Goal: Information Seeking & Learning: Learn about a topic

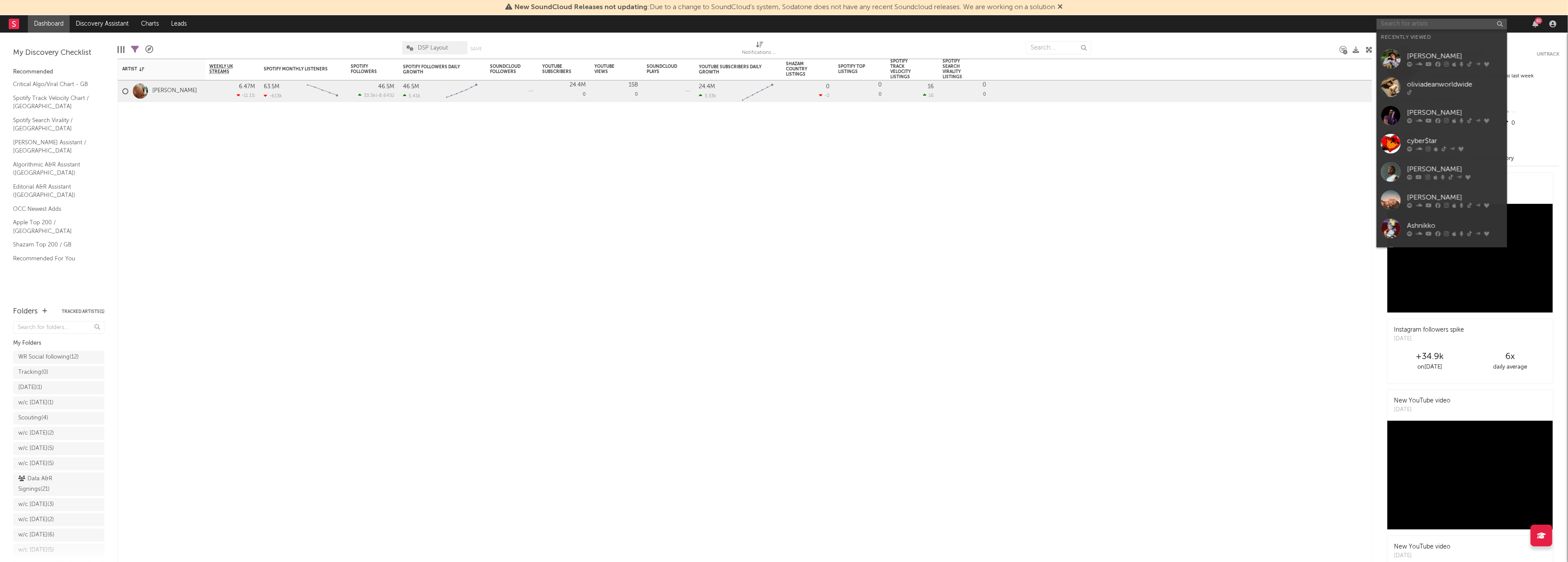
click at [1441, 29] on div at bounding box center [1441, 24] width 130 height 11
click at [1437, 51] on div "[PERSON_NAME]" at bounding box center [1454, 56] width 96 height 10
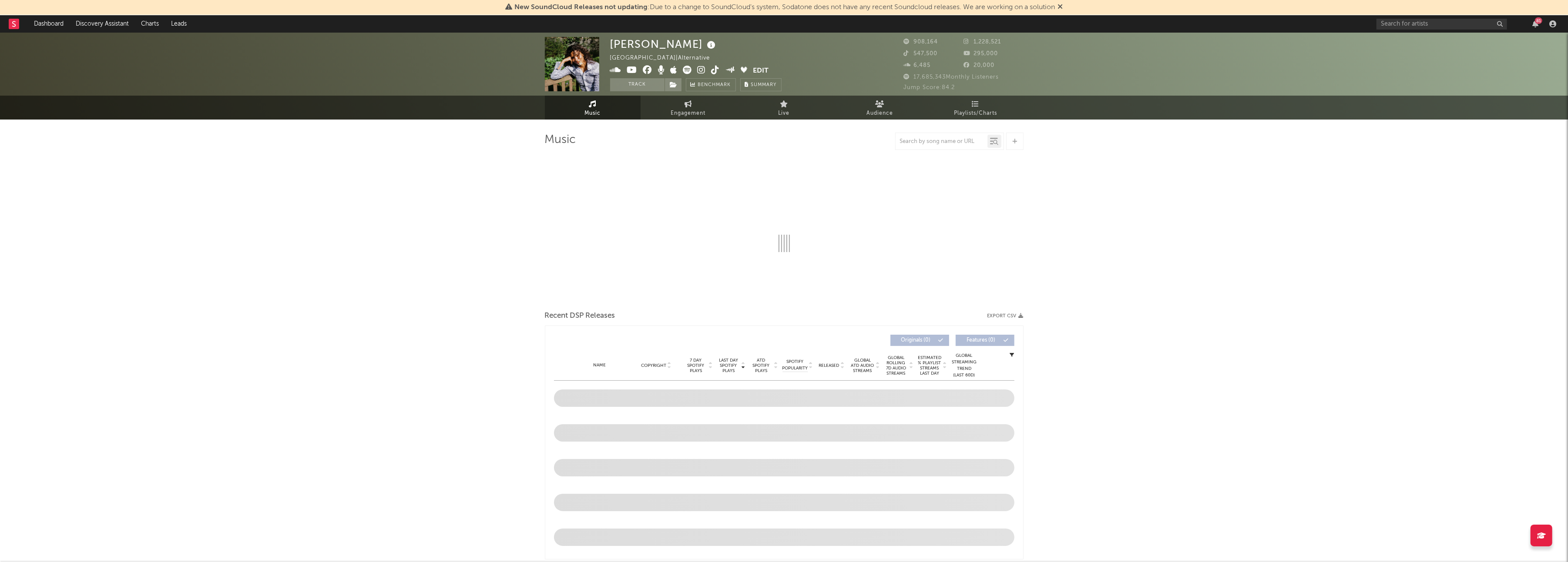
select select "6m"
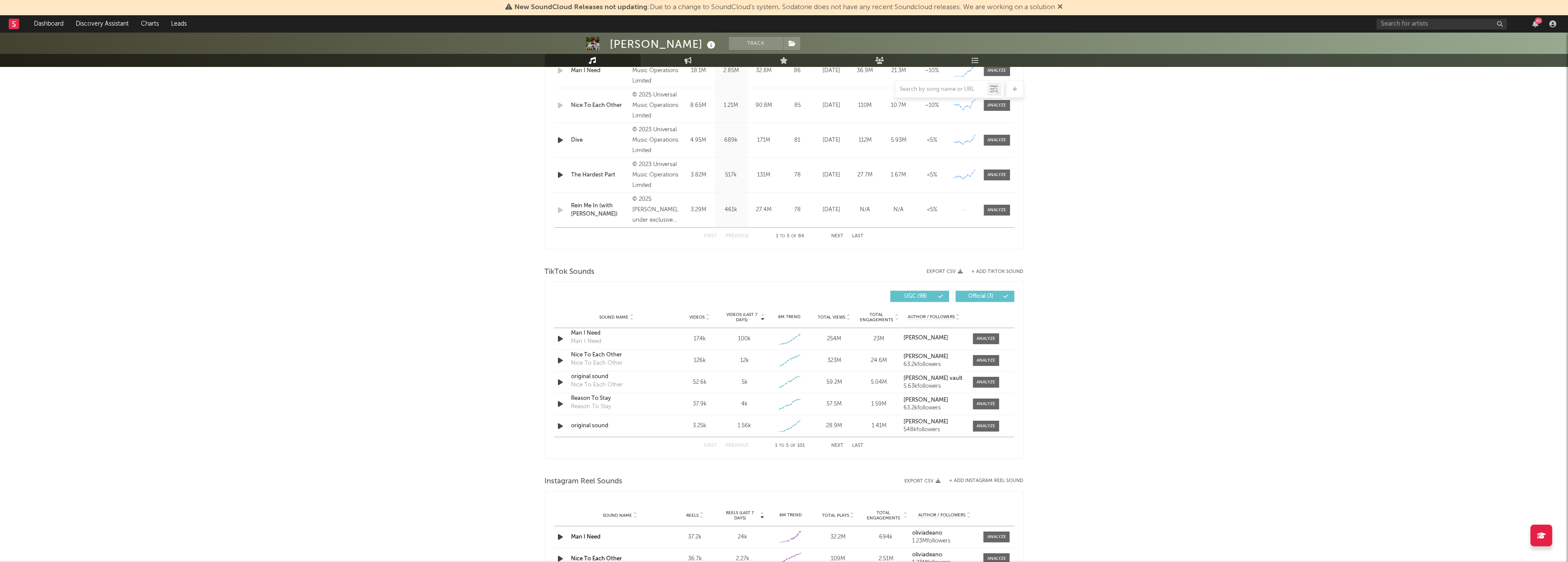
scroll to position [451, 0]
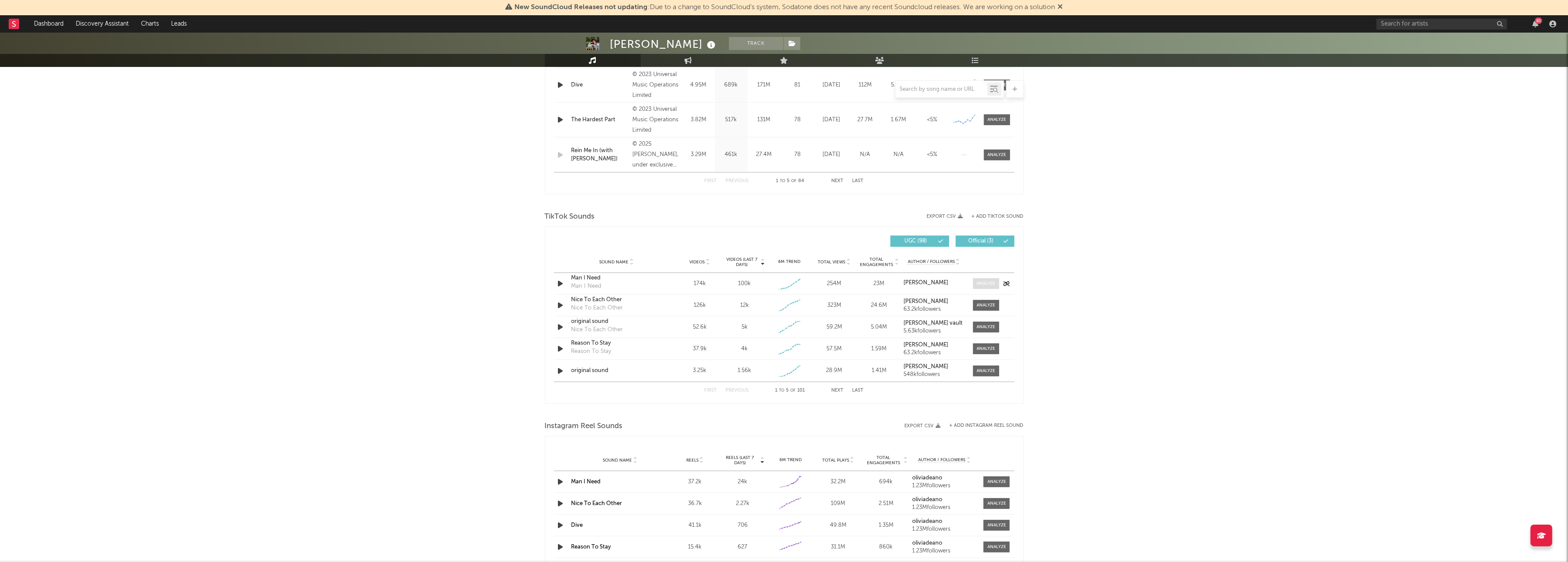
click at [994, 284] on div at bounding box center [985, 283] width 19 height 7
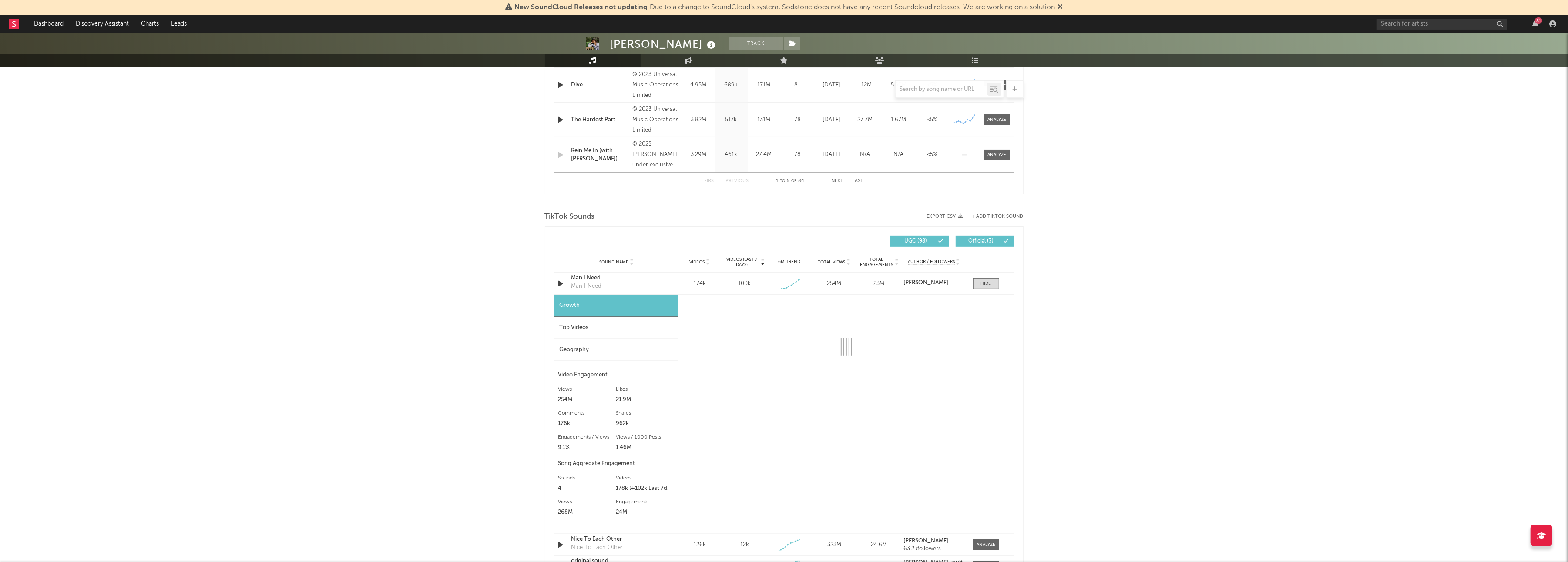
drag, startPoint x: 604, startPoint y: 332, endPoint x: 600, endPoint y: 332, distance: 4.0
click at [604, 332] on div "Top Videos" at bounding box center [616, 328] width 124 height 22
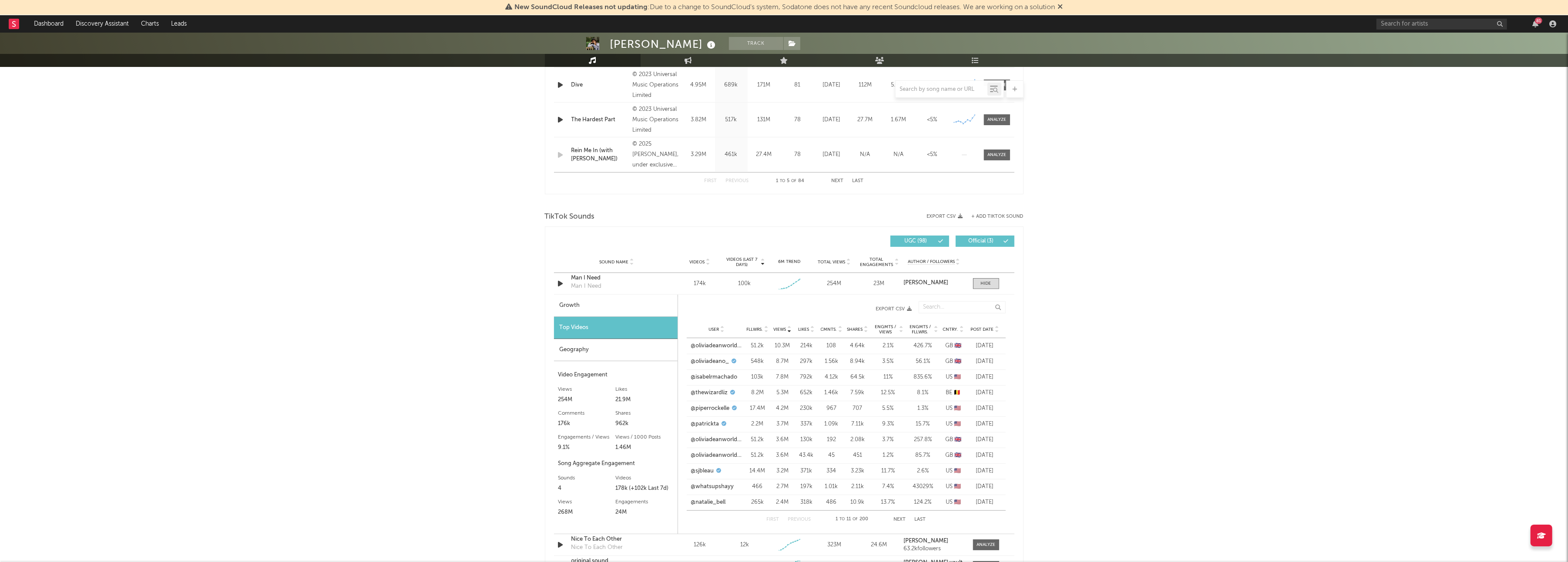
click at [894, 518] on button "Next" at bounding box center [900, 520] width 12 height 5
click at [722, 363] on link "@oliviadeanvault" at bounding box center [713, 362] width 44 height 9
click at [1408, 24] on input "text" at bounding box center [1441, 24] width 130 height 11
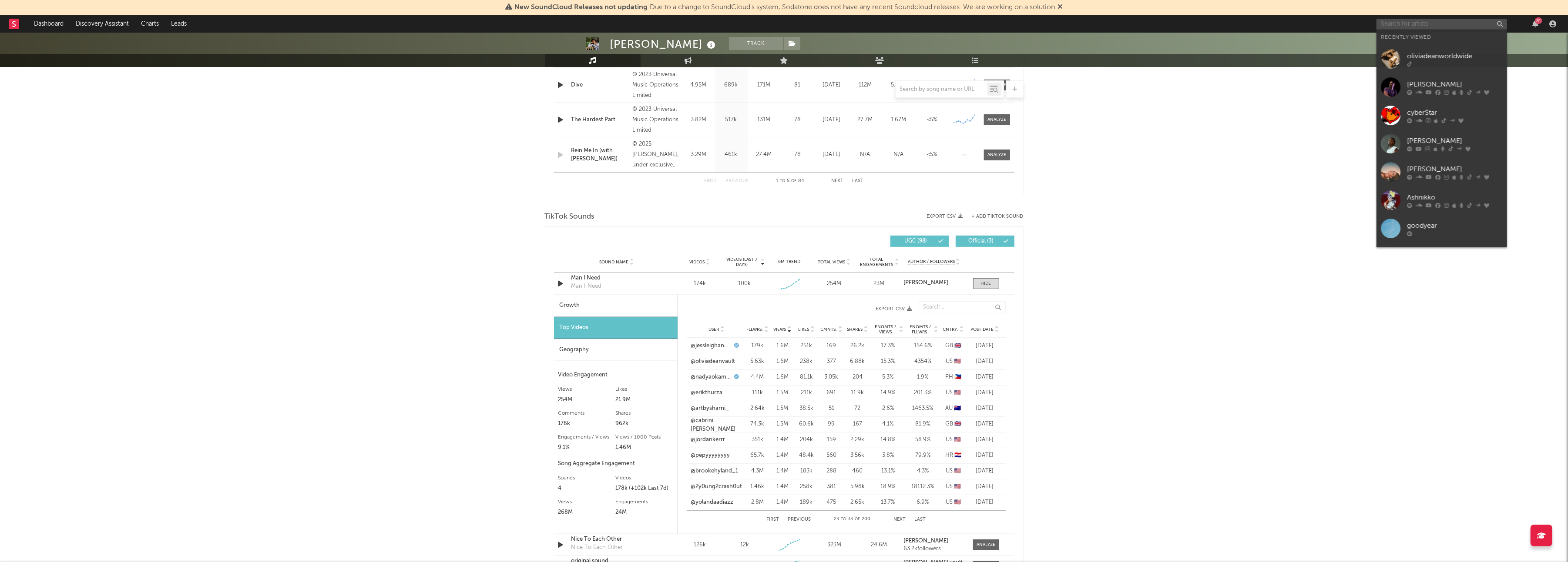
paste input "https://www.tiktok.com/@oliviadeanvault"
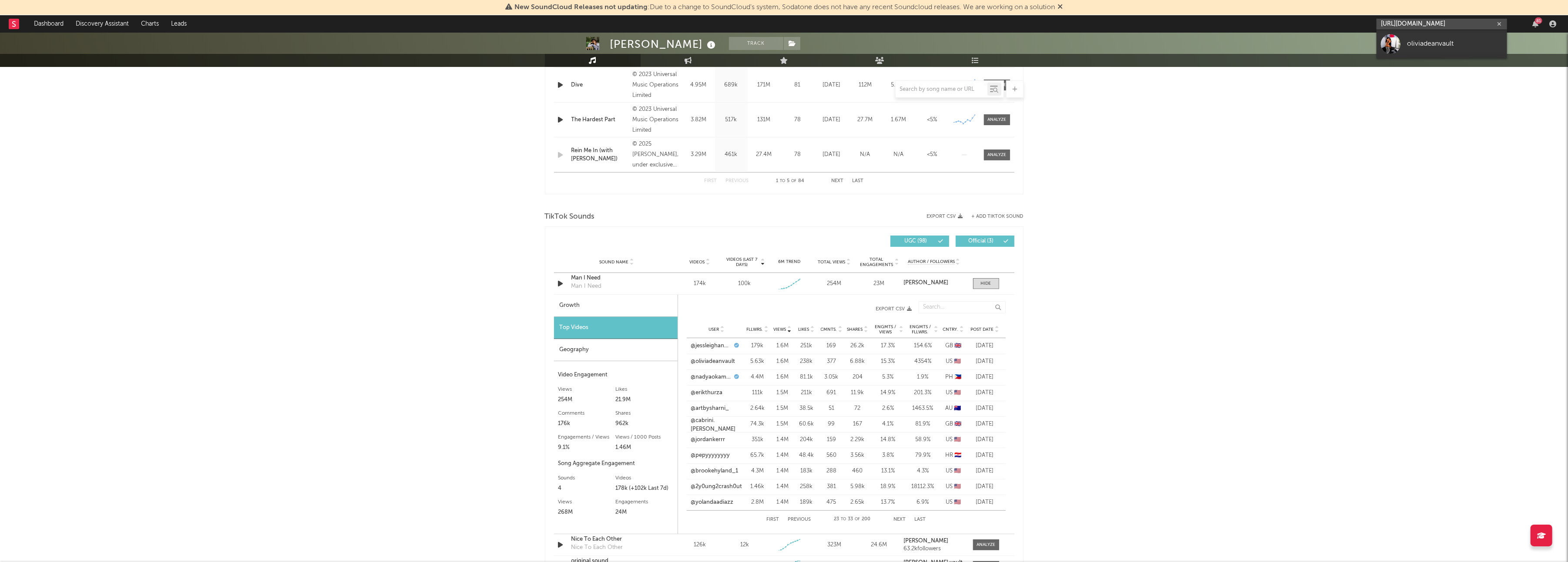
type input "https://www.tiktok.com/@oliviadeanvault"
click at [1411, 40] on div "oliviadeanvault" at bounding box center [1454, 44] width 96 height 10
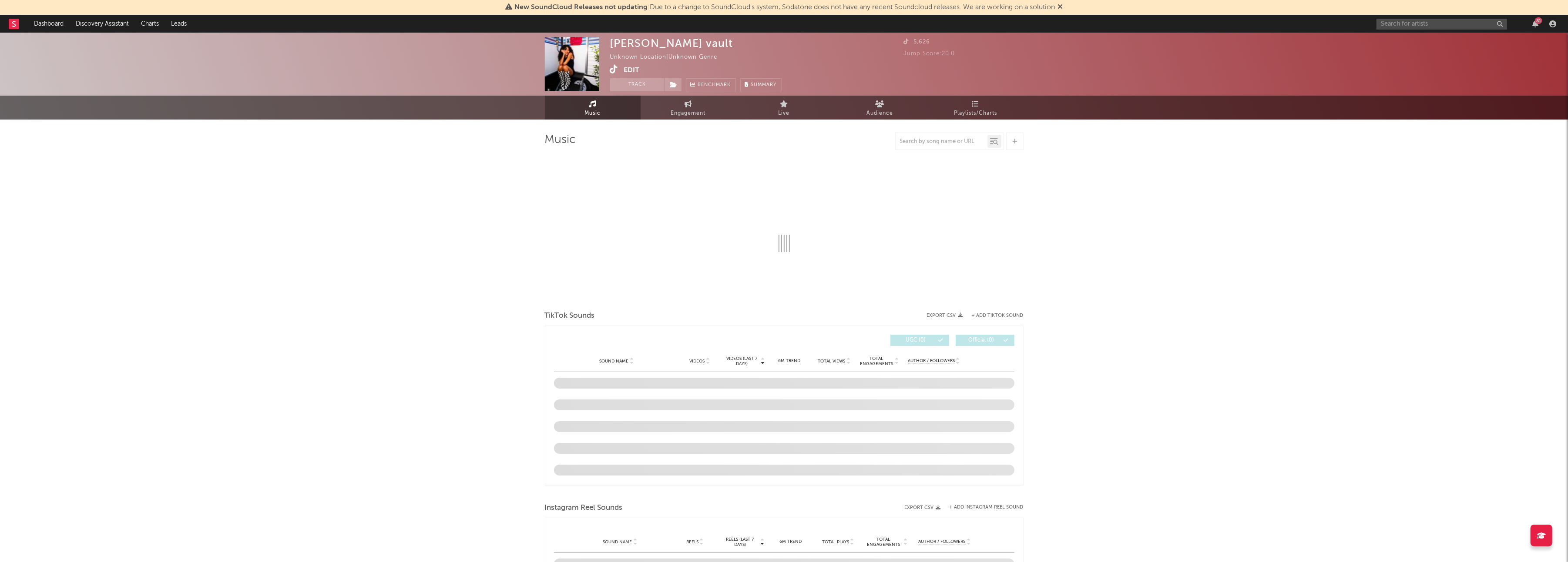
select select "1w"
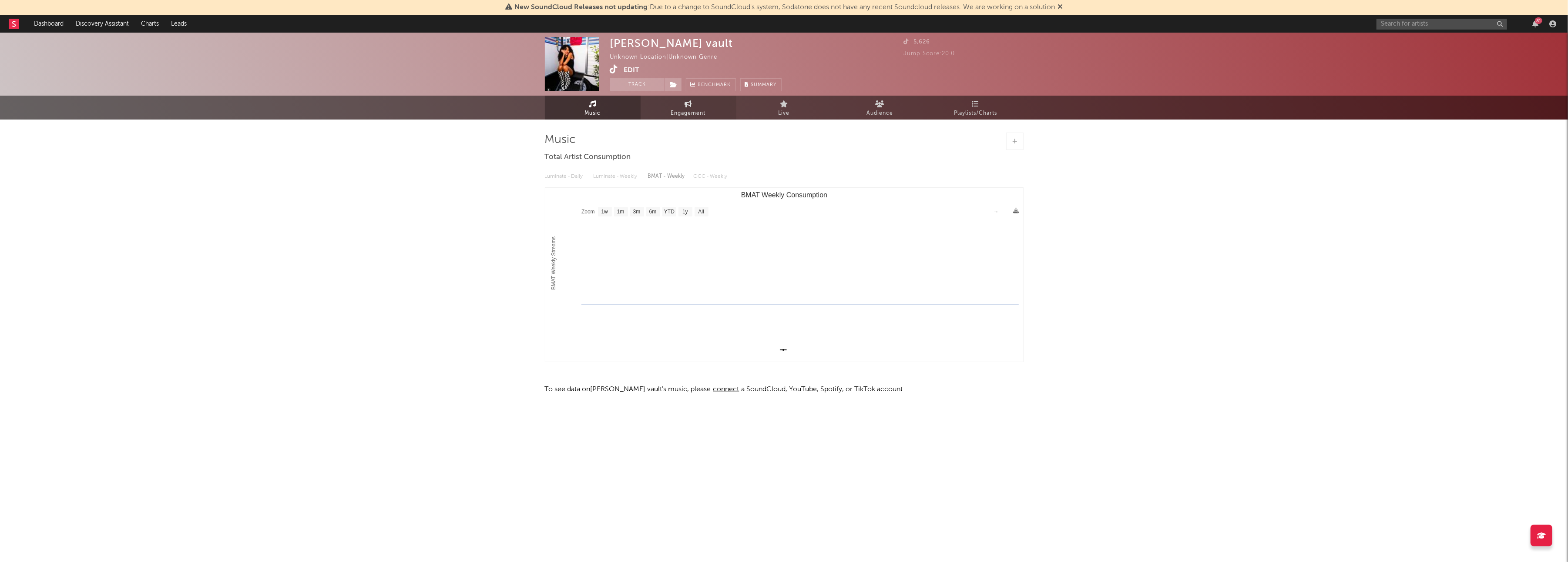
click at [696, 108] on span "Engagement" at bounding box center [688, 113] width 35 height 10
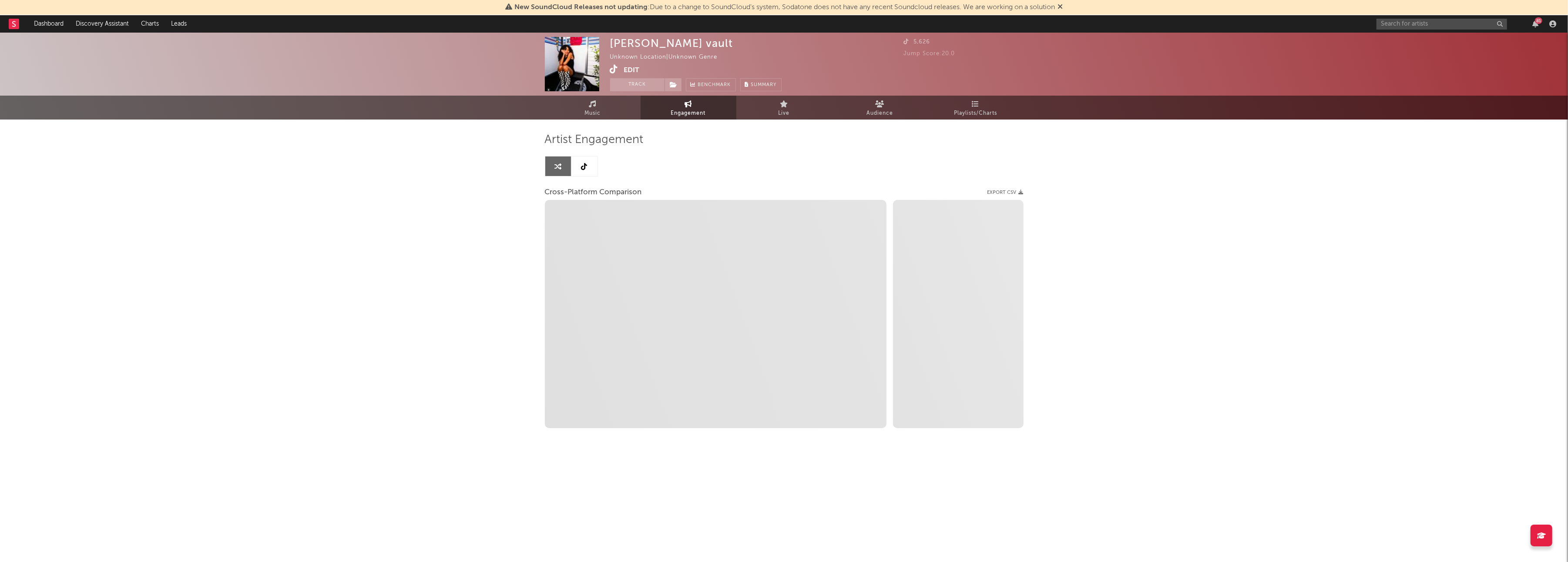
select select "1w"
select select "1m"
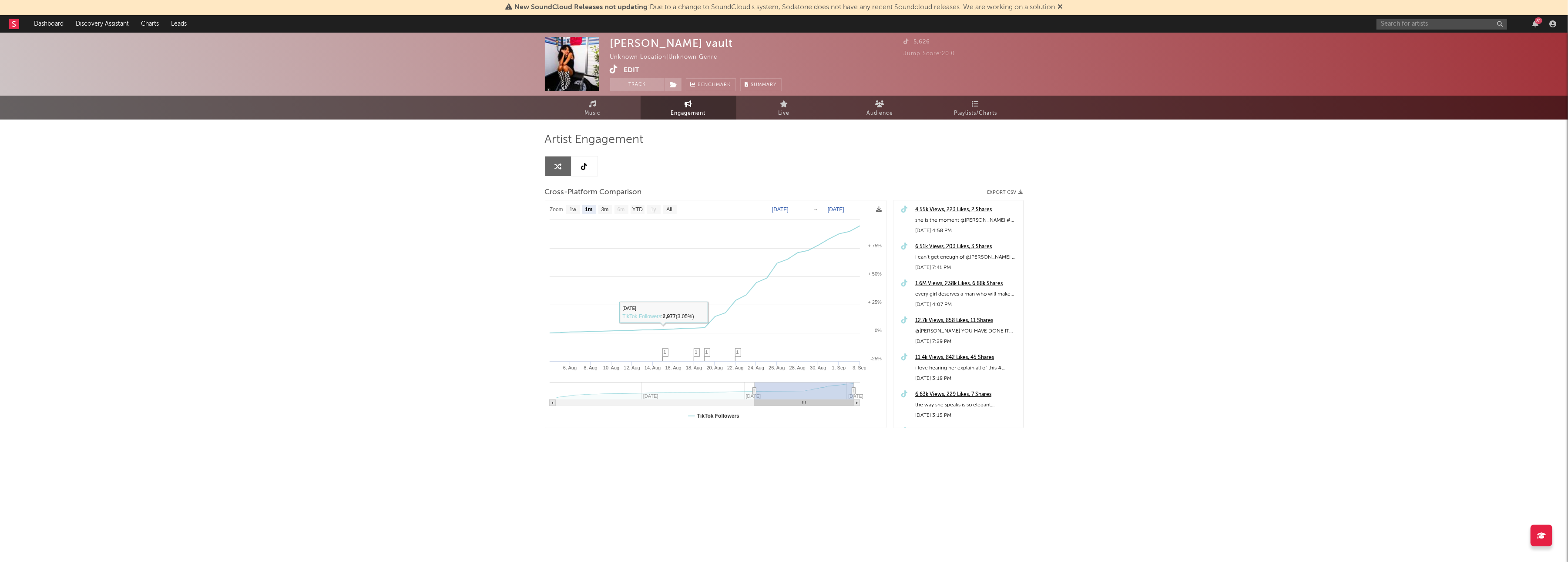
click at [583, 170] on link at bounding box center [584, 166] width 26 height 19
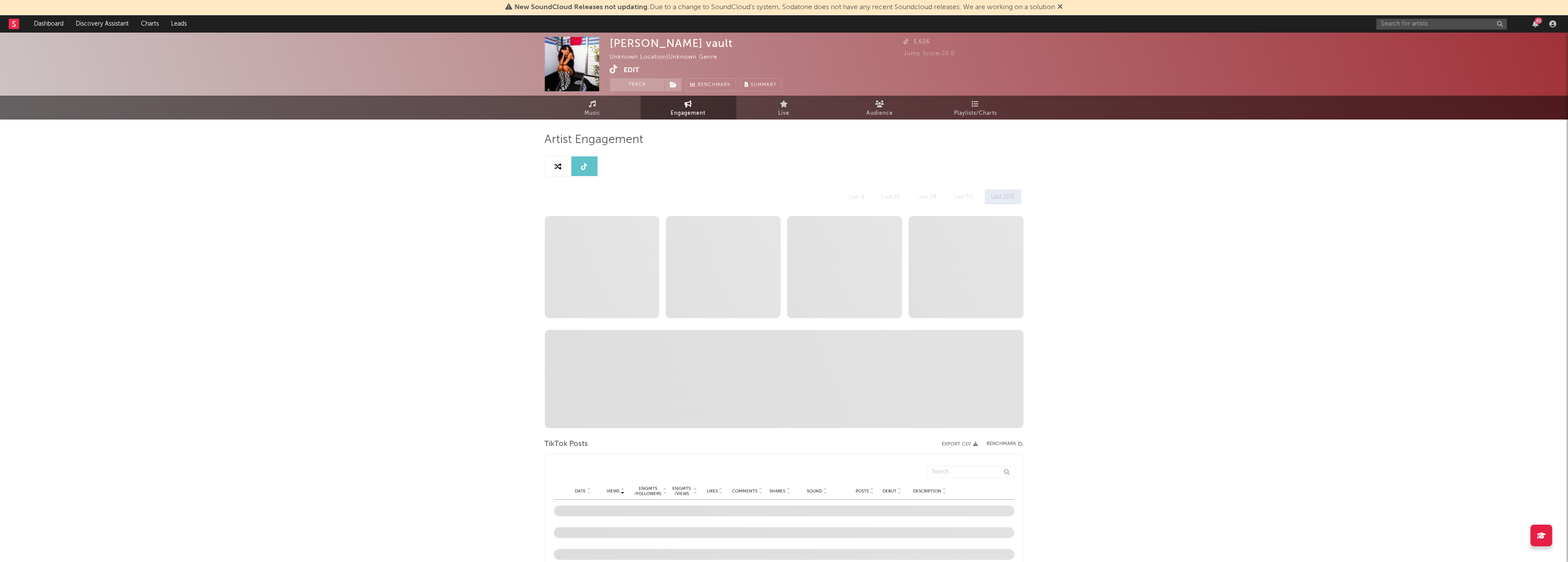
select select "1w"
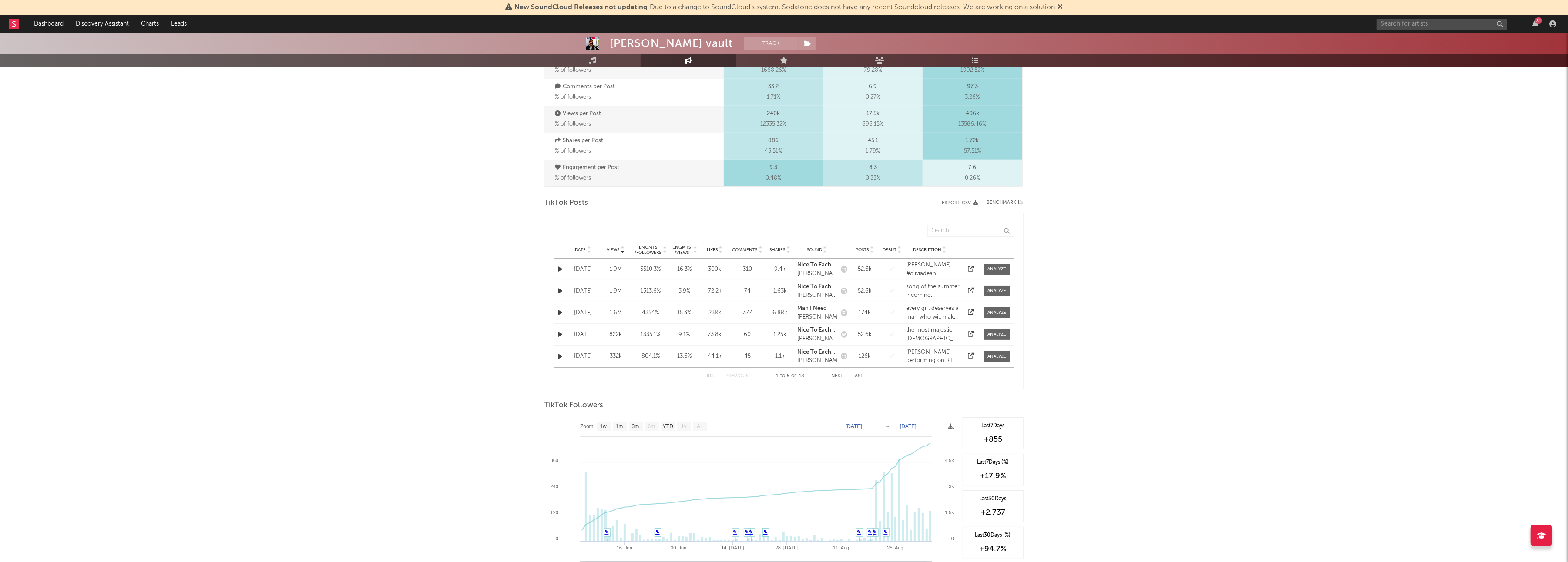
scroll to position [334, 0]
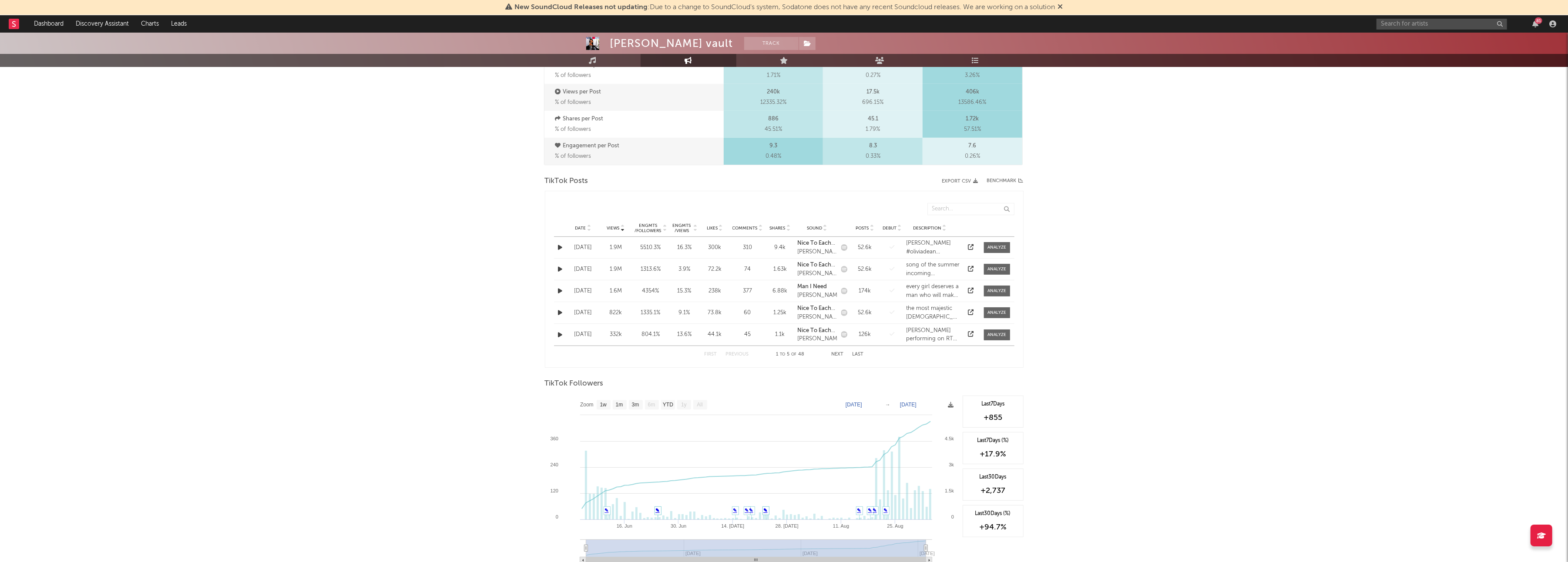
click at [681, 225] on div "Engmts / Views" at bounding box center [682, 228] width 21 height 10
click at [612, 228] on span "Views" at bounding box center [613, 228] width 13 height 5
click at [968, 270] on icon at bounding box center [970, 269] width 5 height 5
click at [972, 246] on icon at bounding box center [970, 247] width 5 height 5
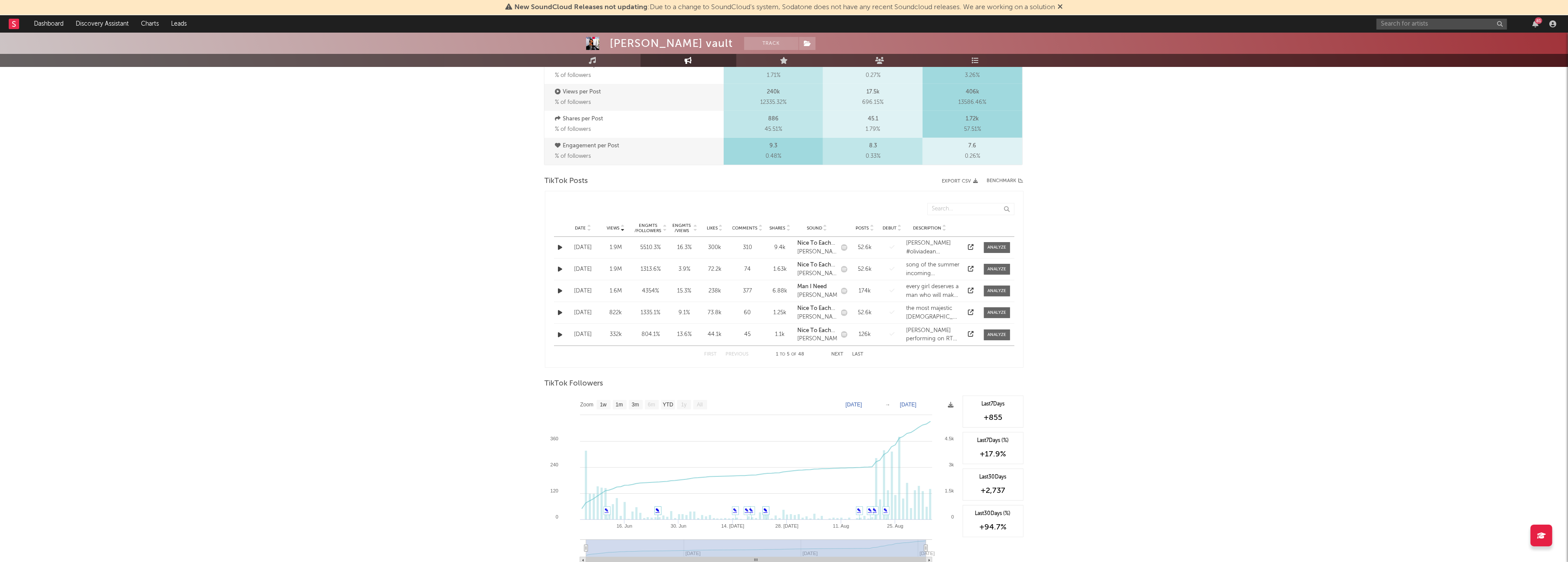
click at [970, 310] on icon at bounding box center [970, 312] width 5 height 5
click at [969, 179] on button "Export CSV" at bounding box center [960, 181] width 36 height 5
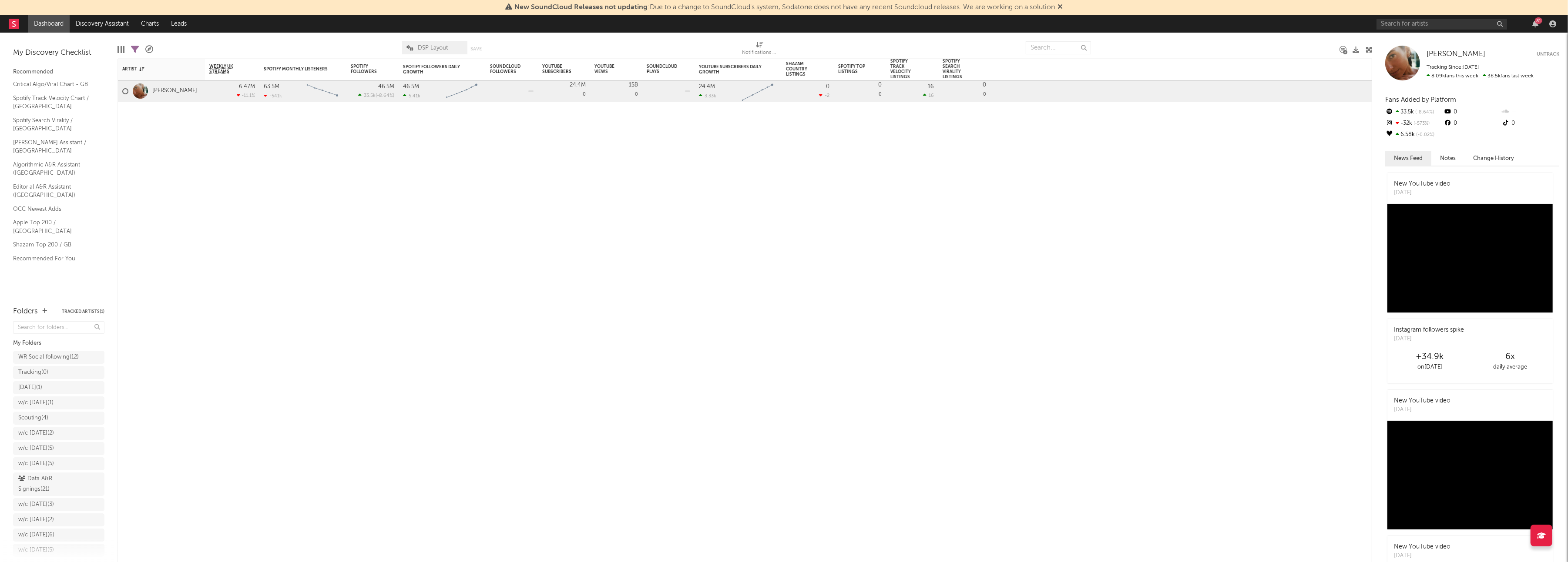
click at [1063, 5] on icon at bounding box center [1060, 6] width 5 height 7
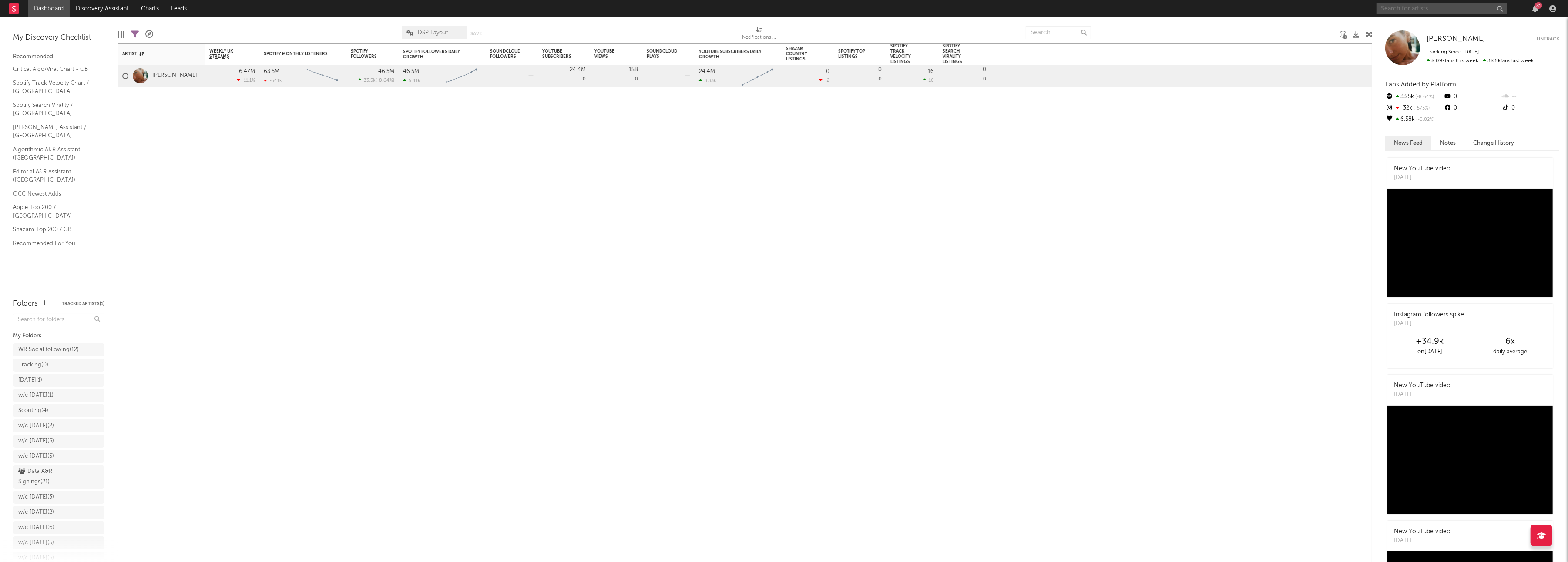
click at [1429, 12] on input "text" at bounding box center [1441, 9] width 130 height 11
click at [1411, 7] on input "[PERSON_NAME]" at bounding box center [1441, 9] width 130 height 11
type input "[PERSON_NAME]"
click at [1405, 24] on link "[PERSON_NAME]" at bounding box center [1441, 29] width 130 height 28
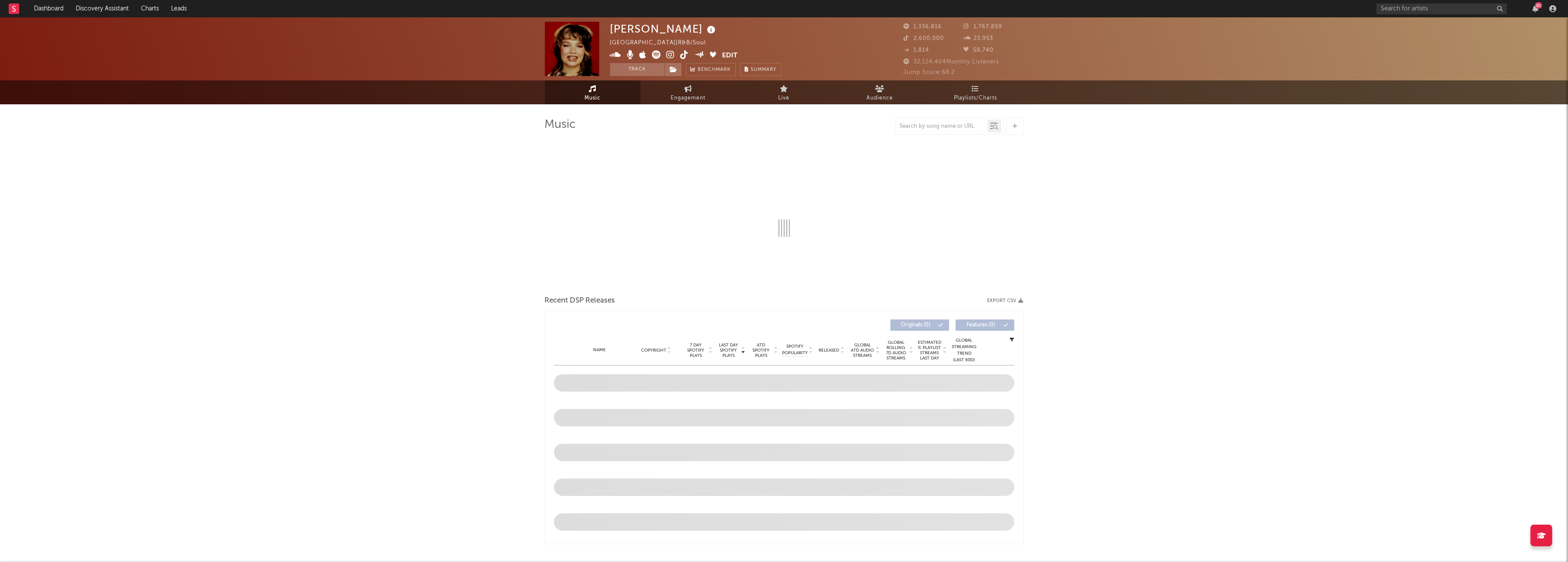
select select "6m"
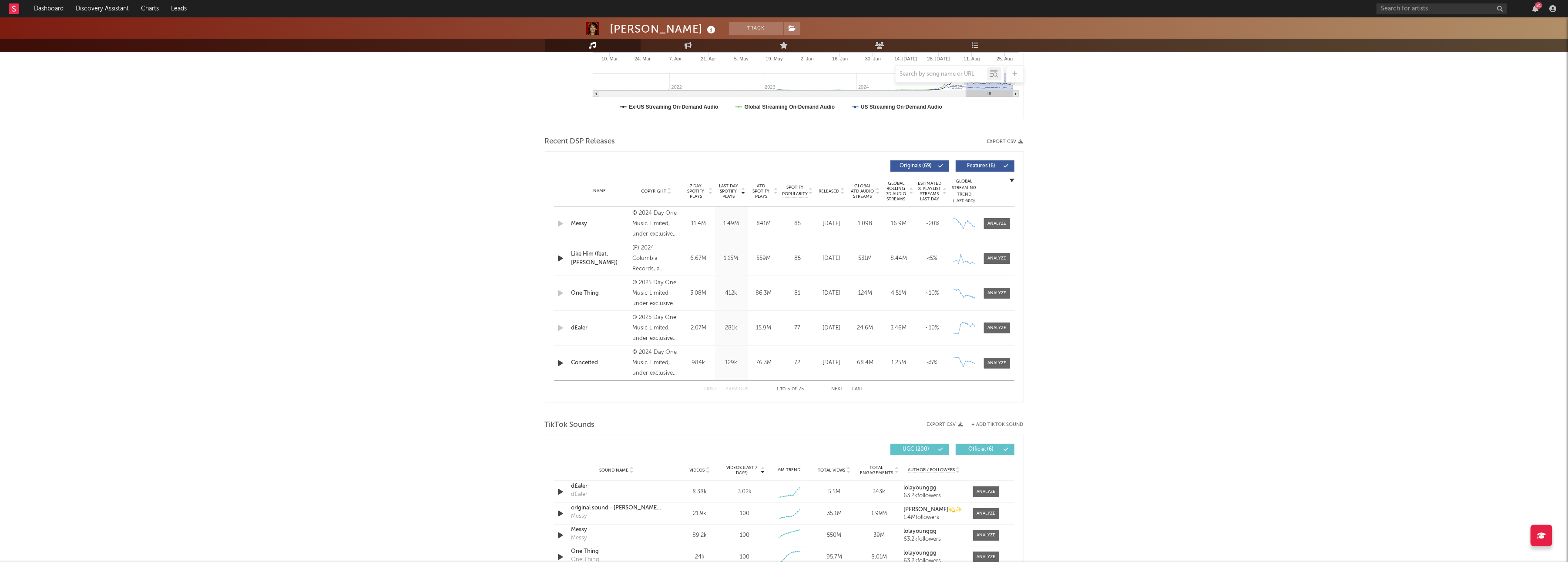
scroll to position [305, 0]
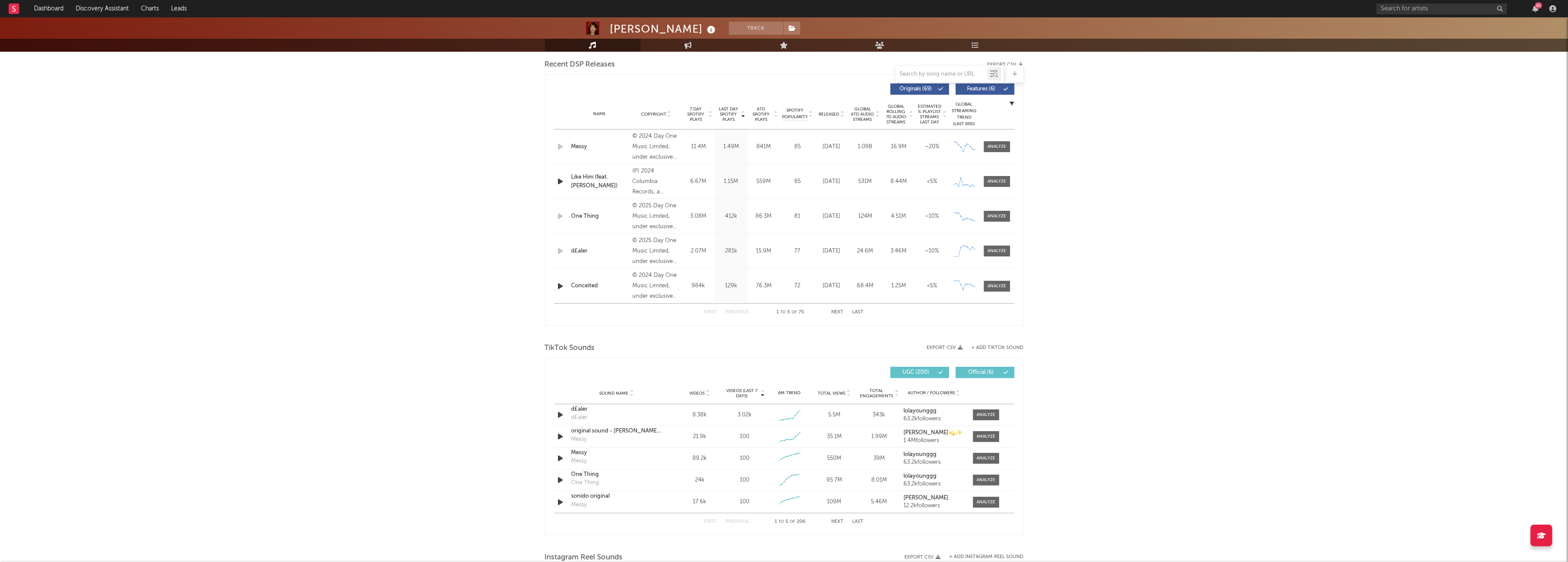
drag, startPoint x: 980, startPoint y: 416, endPoint x: 855, endPoint y: 400, distance: 126.0
click at [980, 416] on div at bounding box center [985, 415] width 19 height 7
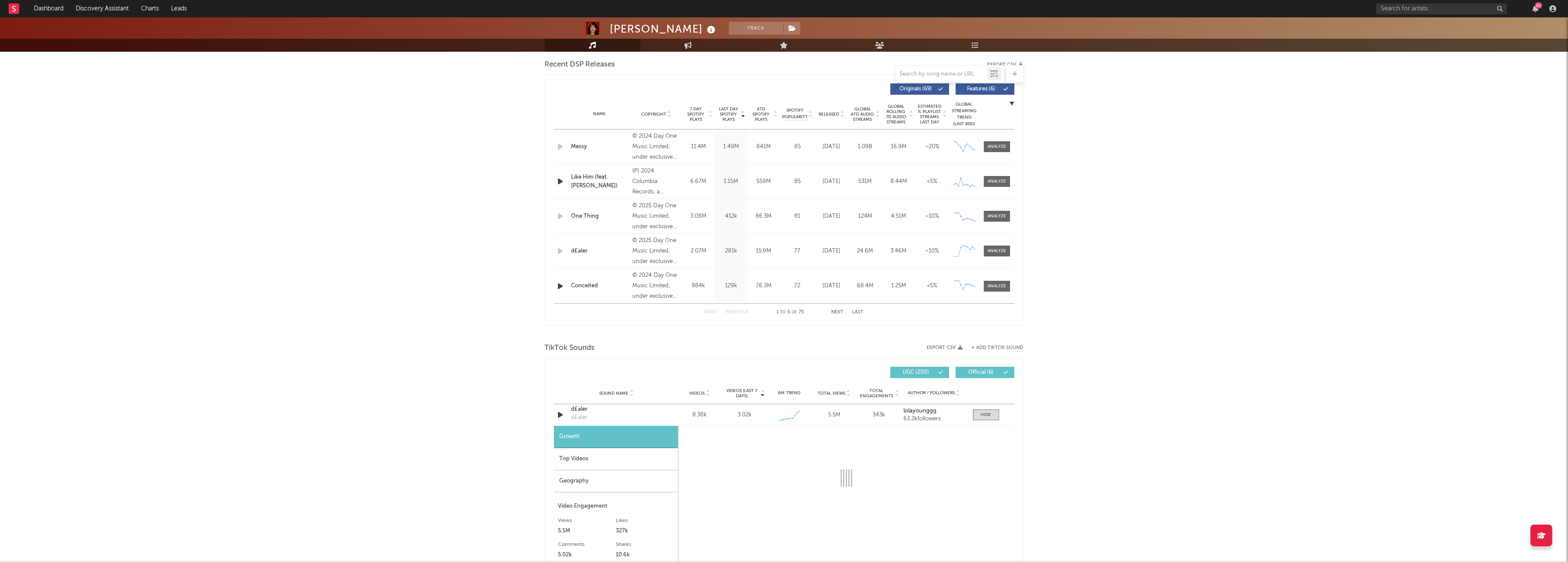
scroll to position [413, 0]
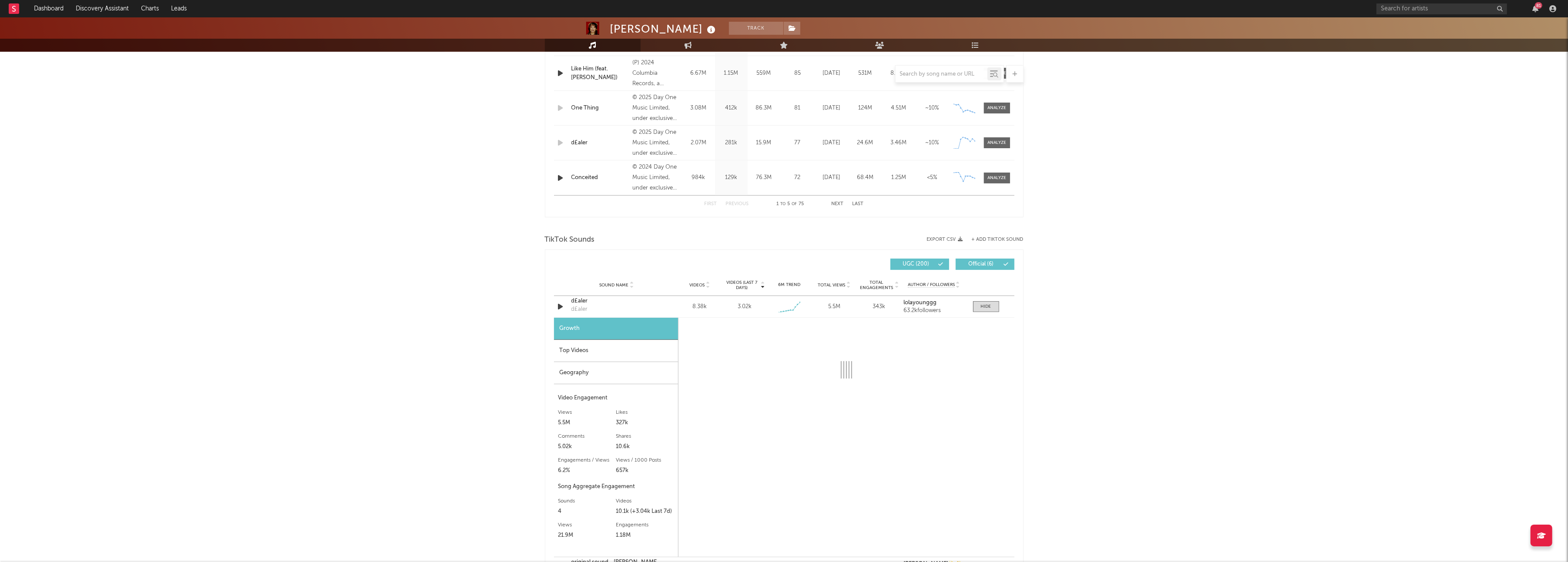
select select "1w"
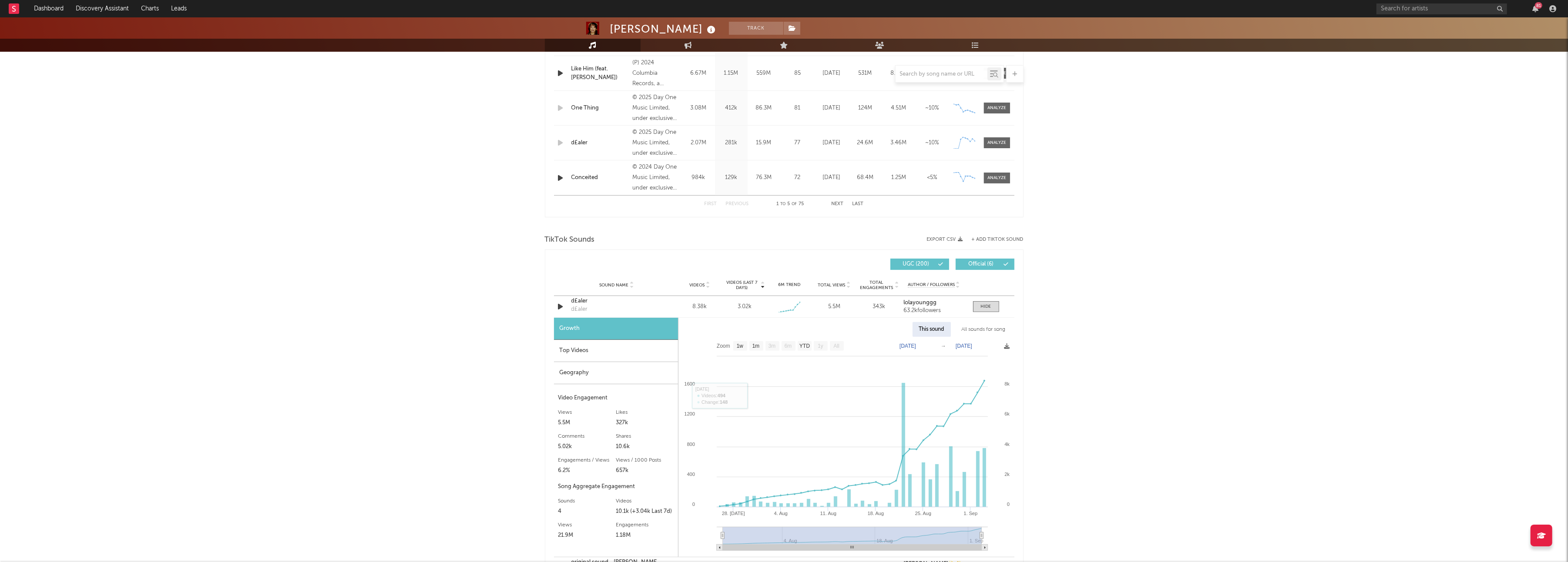
click at [593, 353] on div "Top Videos" at bounding box center [616, 351] width 124 height 22
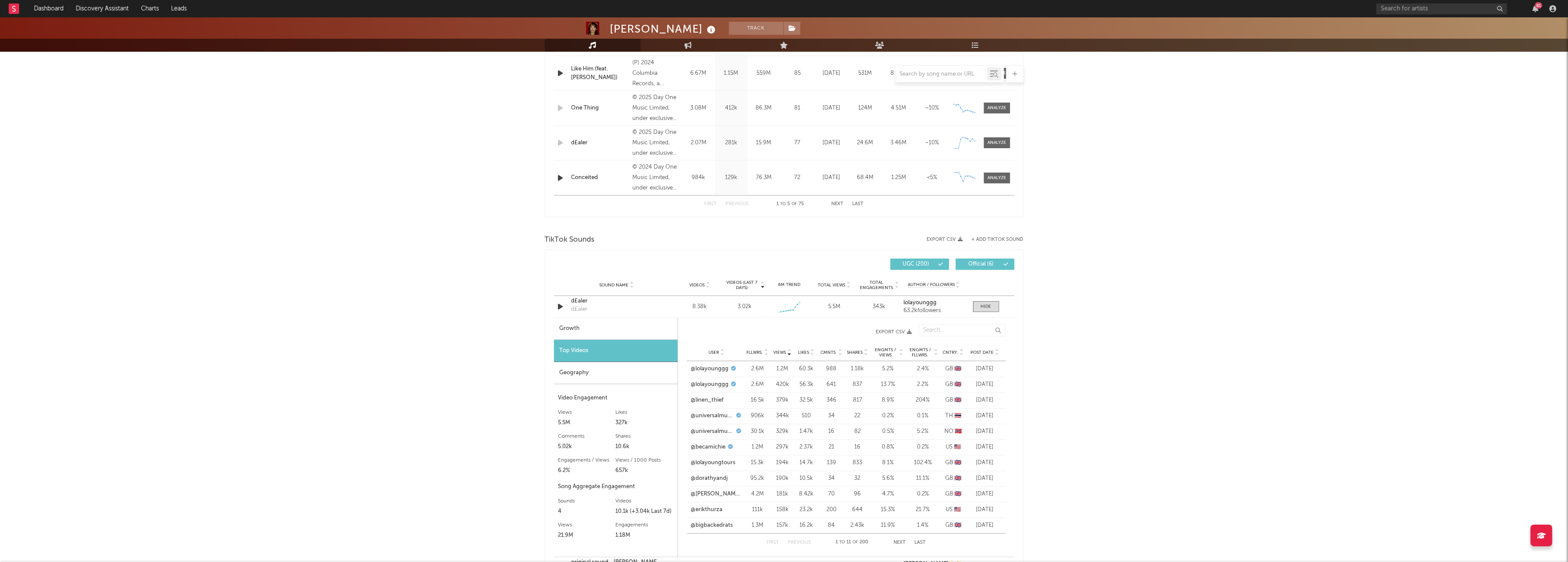
drag, startPoint x: 887, startPoint y: 353, endPoint x: 979, endPoint y: 353, distance: 92.0
click at [887, 353] on span "Engmts / Views" at bounding box center [885, 352] width 25 height 10
click at [883, 350] on span "Engmts / Views" at bounding box center [885, 352] width 25 height 10
click at [720, 367] on link "@universalmusicthailand" at bounding box center [712, 369] width 43 height 9
click at [774, 351] on span "Views" at bounding box center [780, 353] width 13 height 5
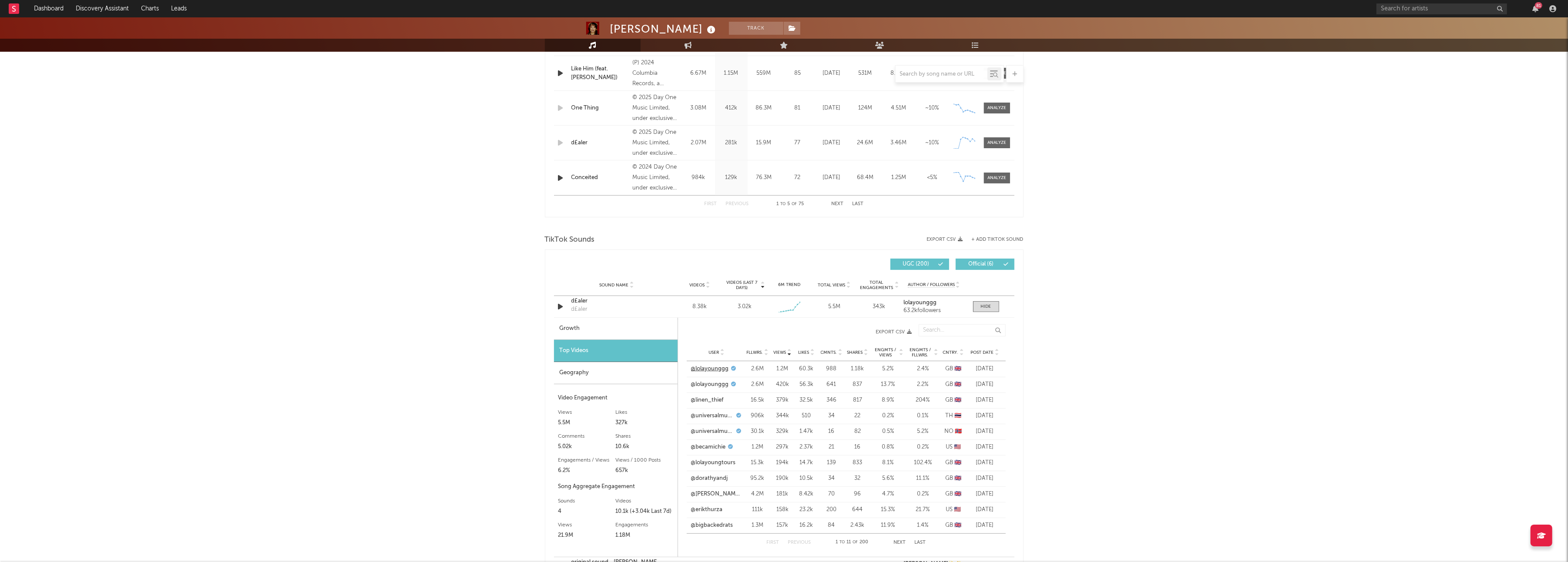
click at [718, 370] on link "@lolayounggg" at bounding box center [710, 369] width 38 height 9
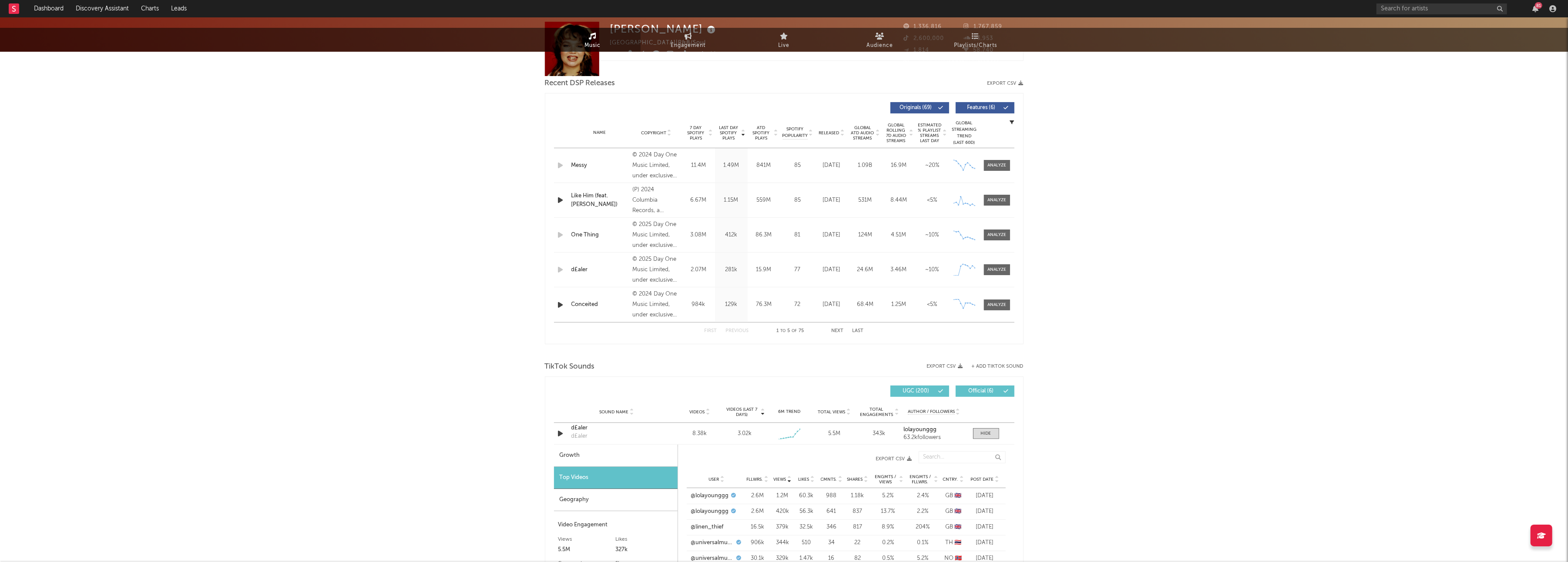
scroll to position [0, 0]
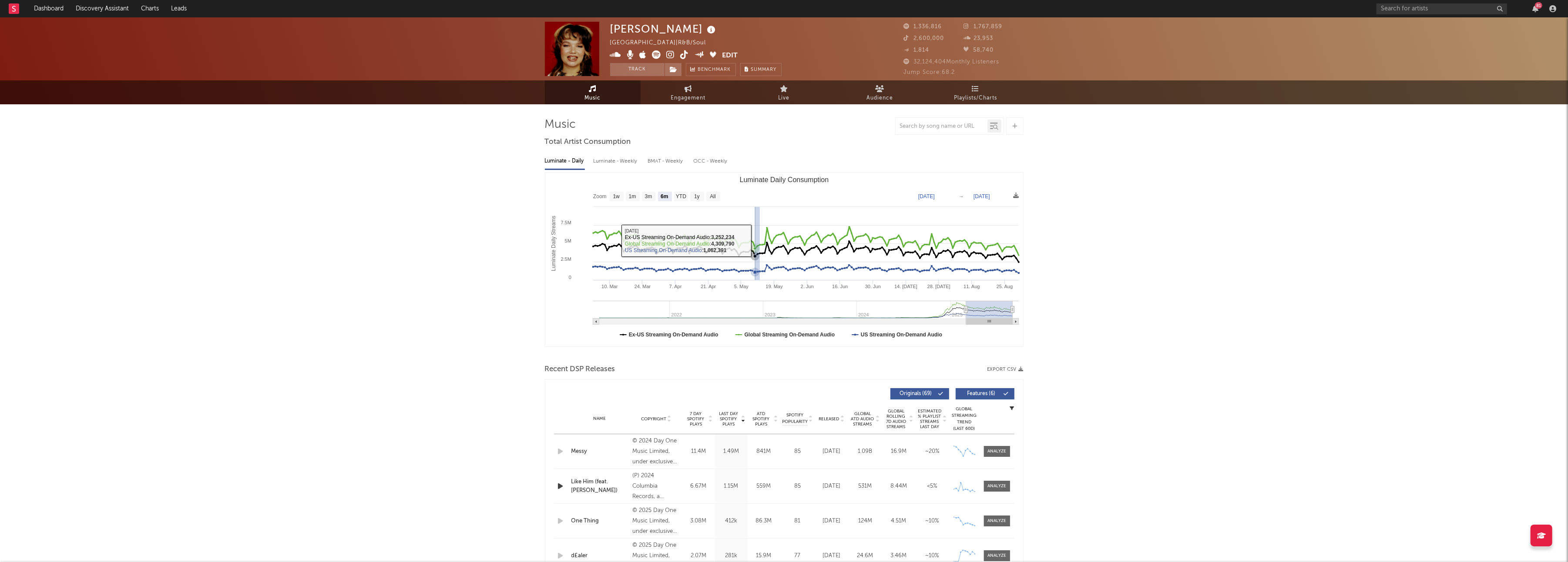
type input "[DATE]"
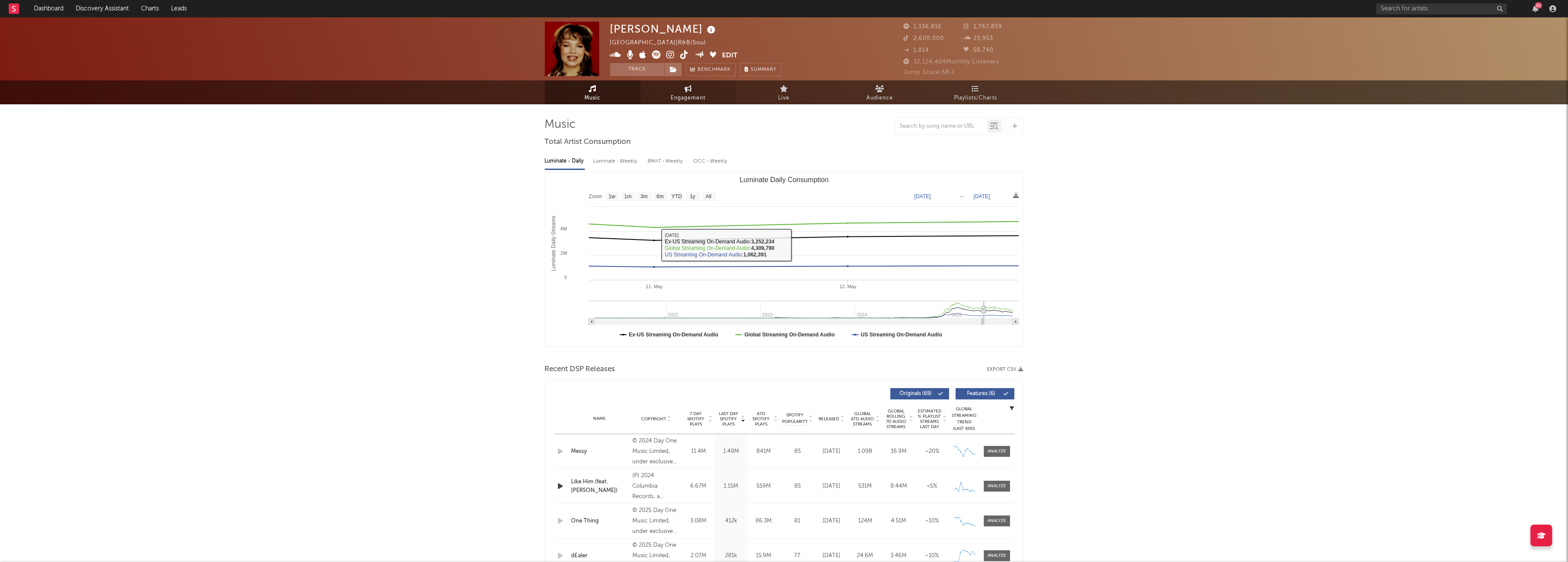
click at [692, 99] on span "Engagement" at bounding box center [688, 98] width 35 height 10
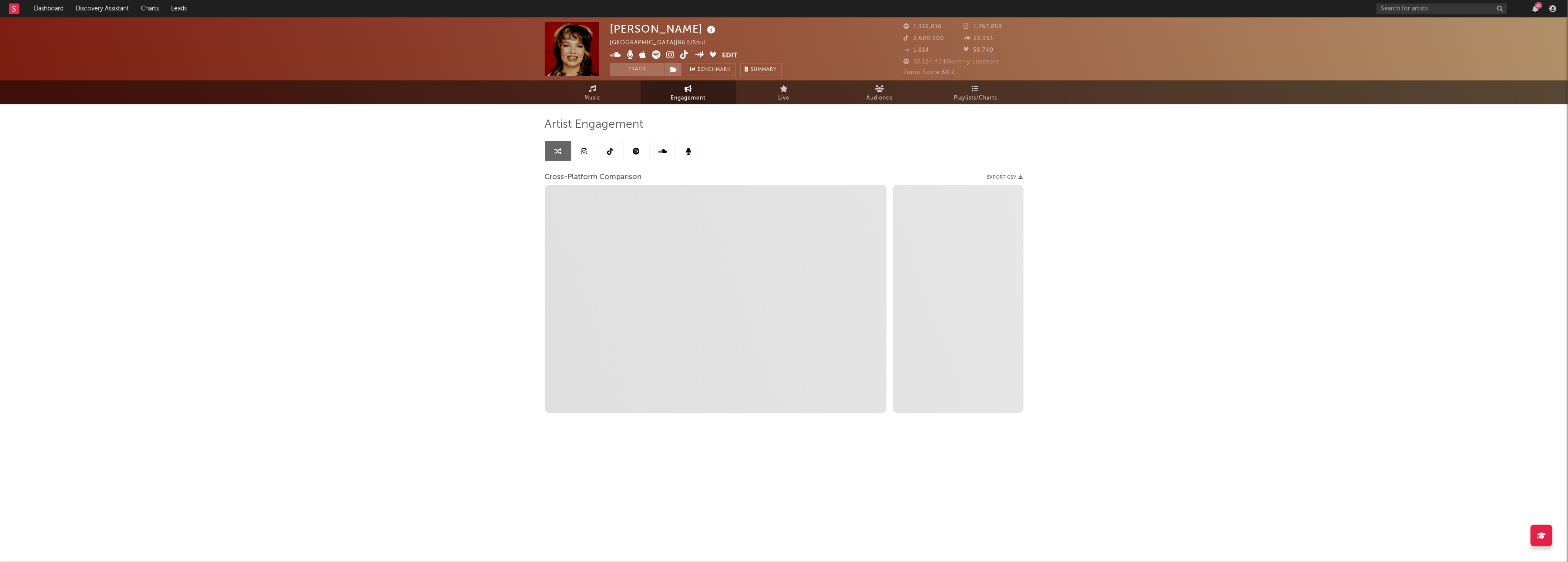
select select "1w"
click at [599, 93] on span "Music" at bounding box center [592, 98] width 16 height 10
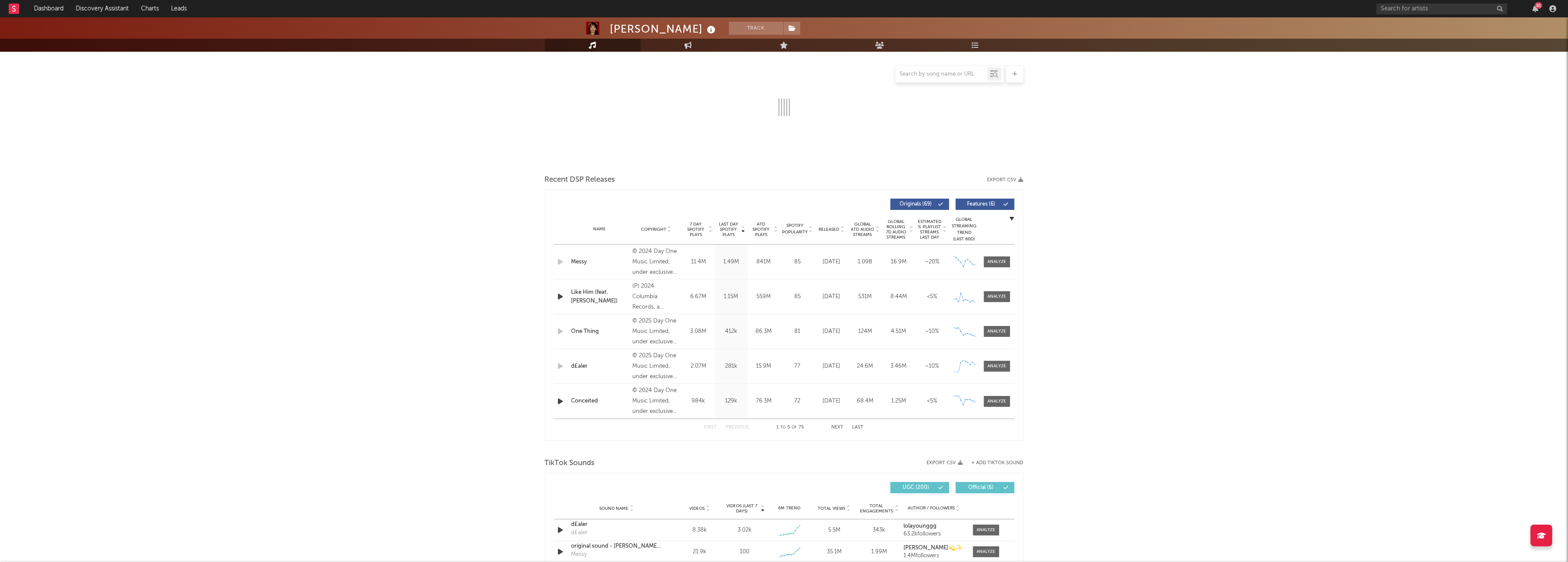
select select "6m"
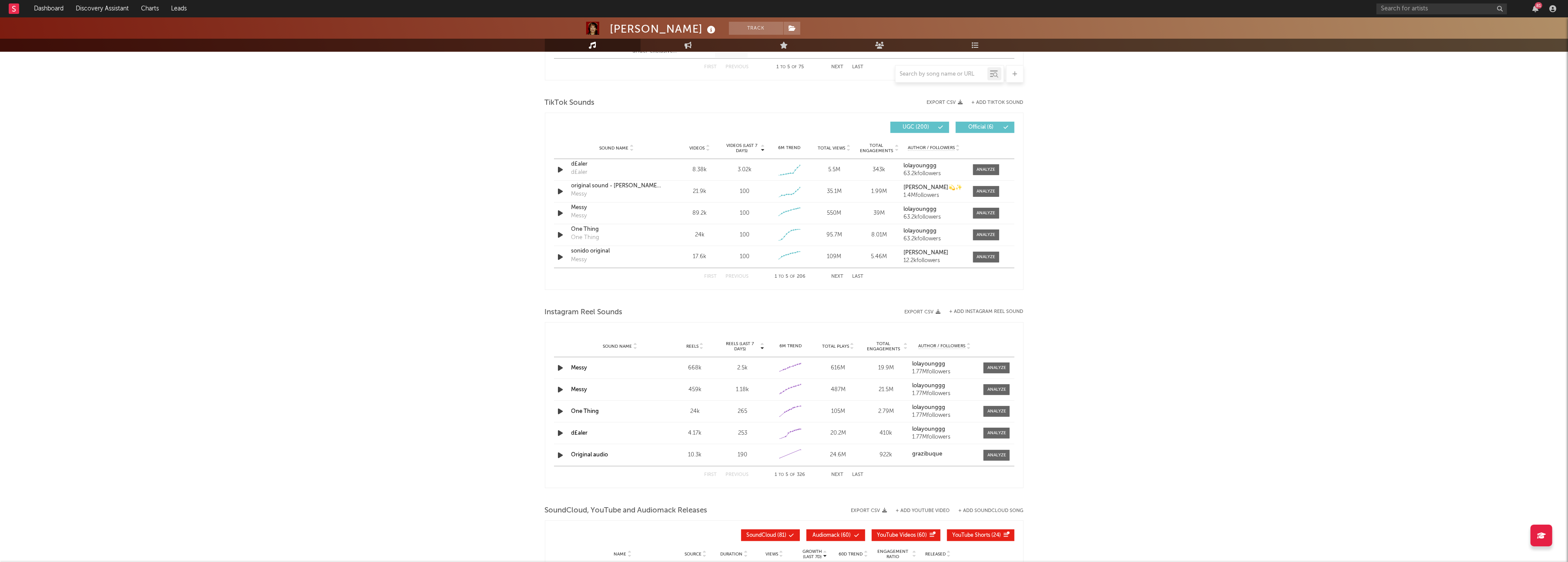
scroll to position [547, 0]
click at [702, 142] on div "Sound Name Videos Videos (last 7 days) Weekly Growth % 6M Trend Total Views Tot…" at bounding box center [784, 151] width 460 height 22
click at [701, 149] on span "Videos" at bounding box center [697, 151] width 15 height 5
click at [992, 172] on div at bounding box center [985, 173] width 19 height 7
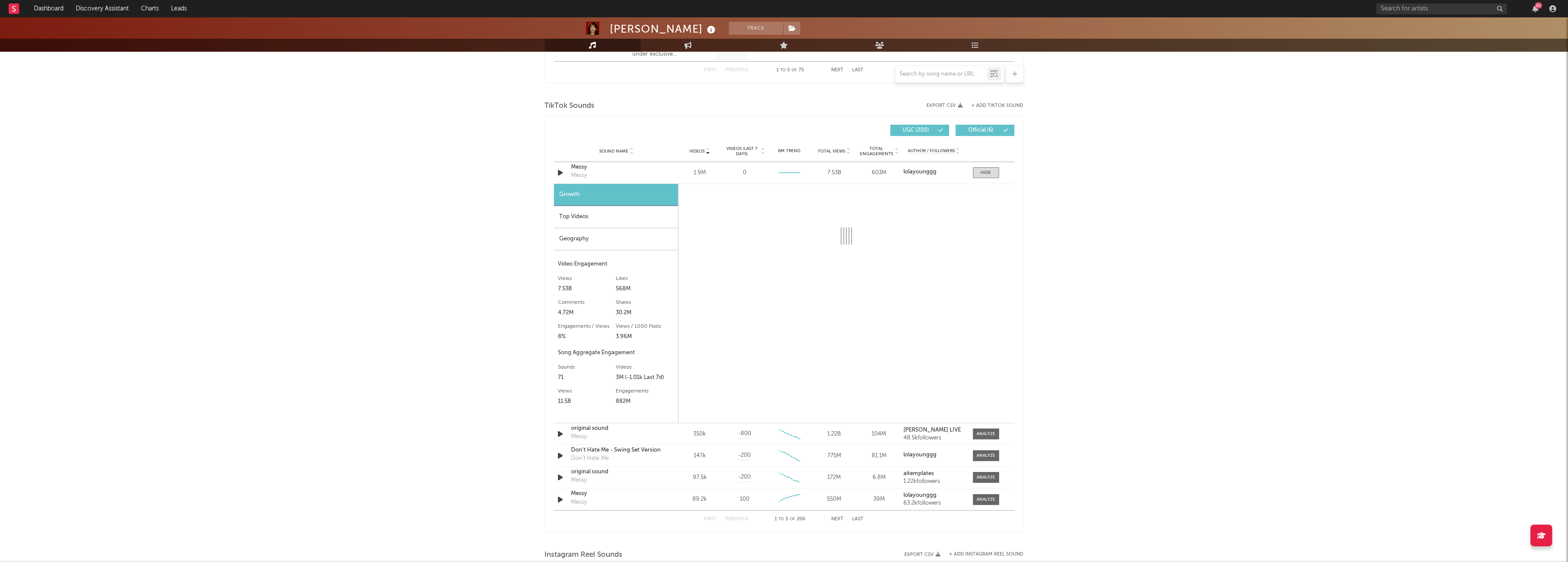
click at [610, 217] on div "Top Videos" at bounding box center [616, 217] width 124 height 22
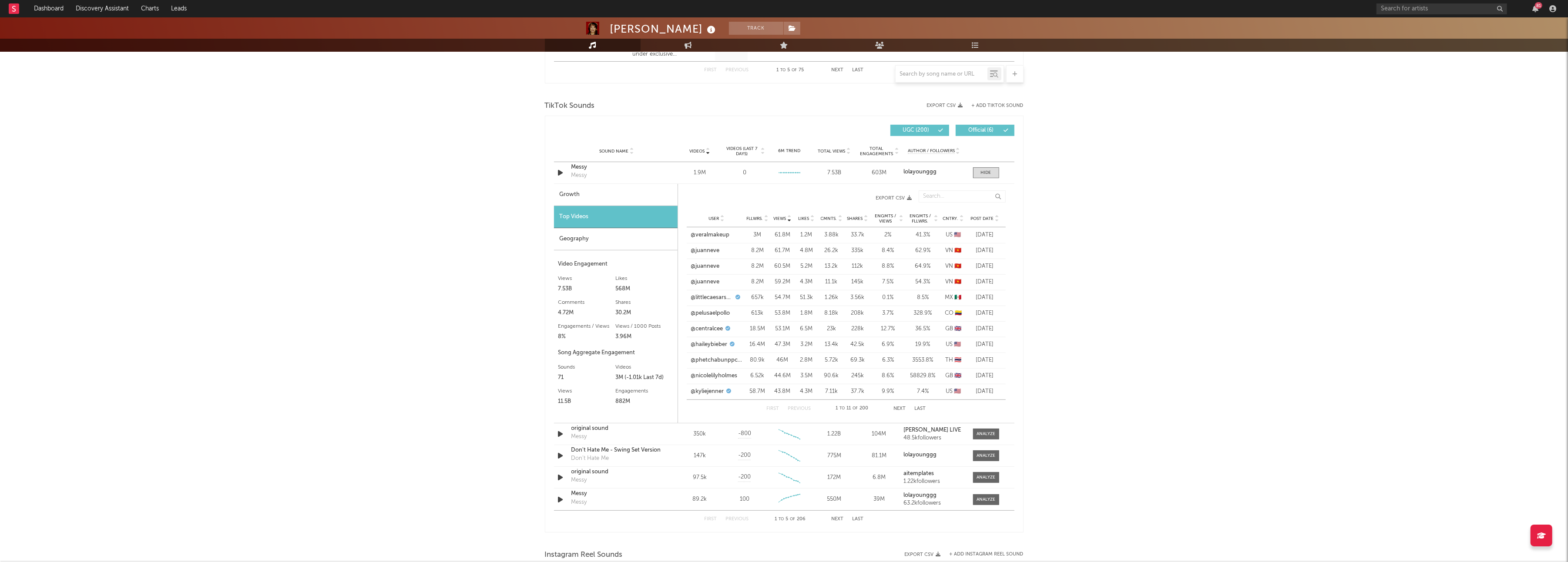
click at [994, 220] on div at bounding box center [996, 218] width 5 height 7
click at [995, 220] on icon at bounding box center [996, 221] width 4 height 4
click at [709, 249] on link "@[PERSON_NAME].[PERSON_NAME]" at bounding box center [716, 252] width 51 height 17
click at [723, 266] on link "@lolayounggg" at bounding box center [710, 266] width 38 height 9
click at [706, 296] on link "@lolayounglive" at bounding box center [710, 298] width 40 height 9
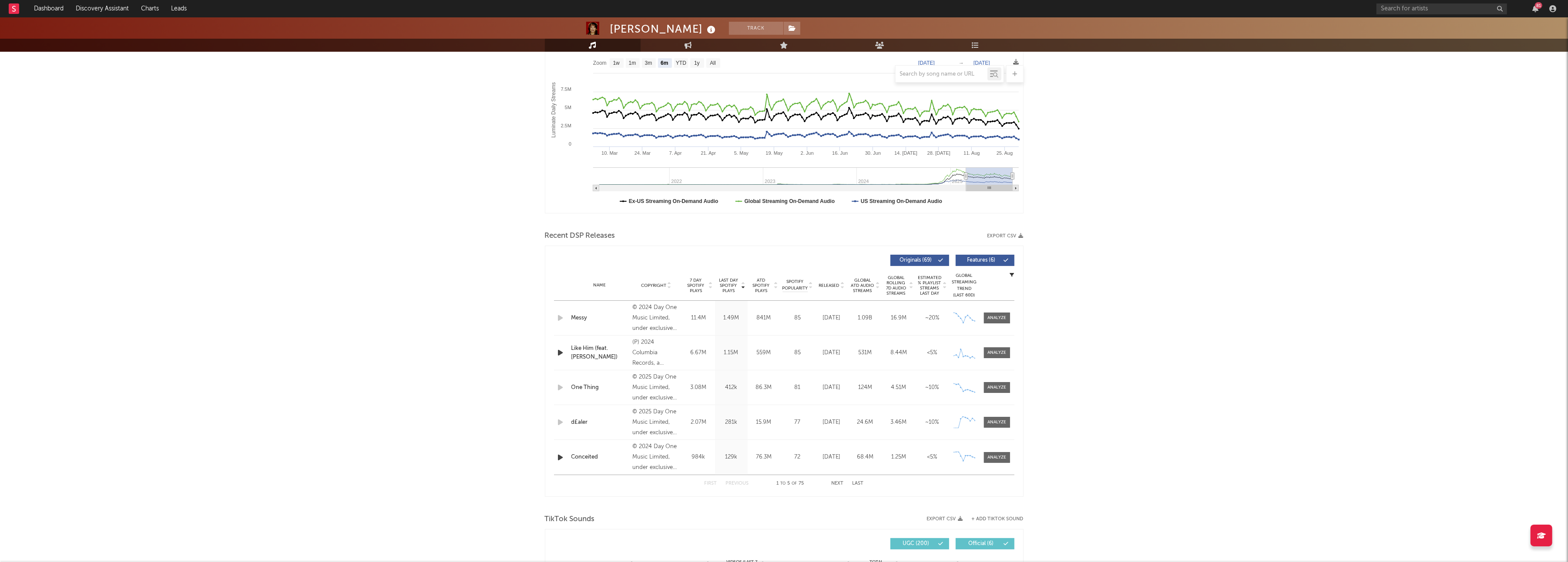
scroll to position [0, 0]
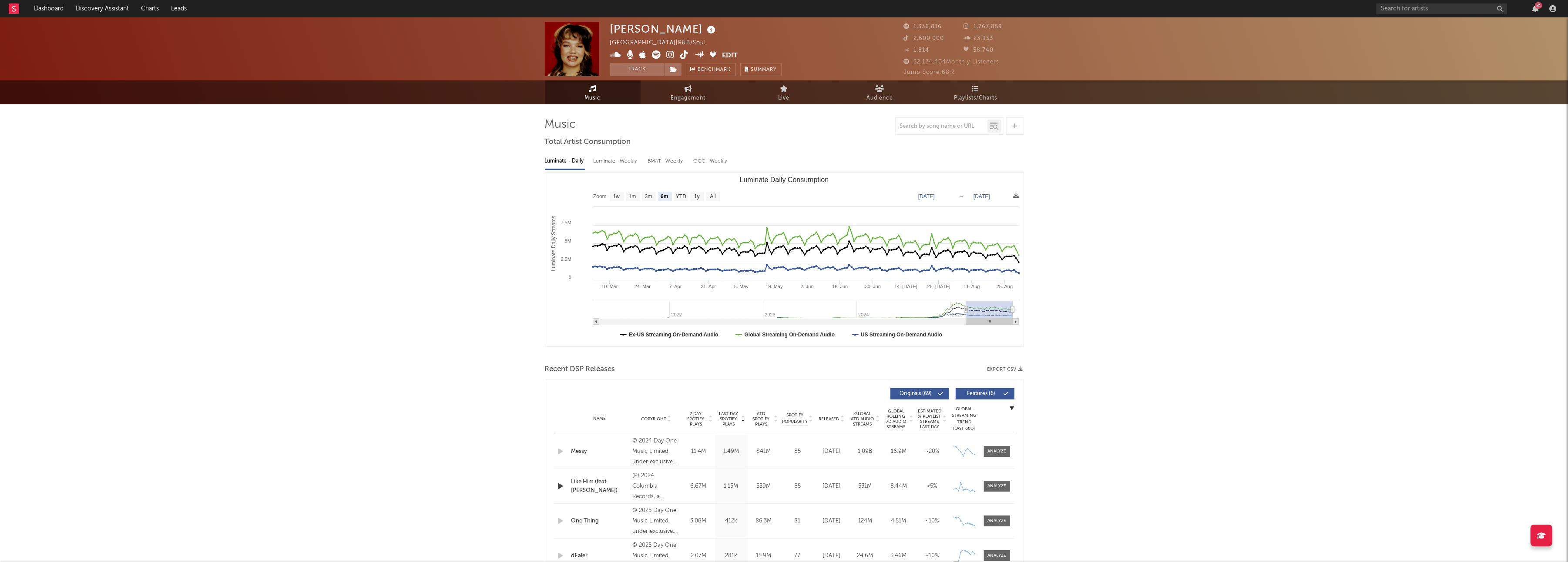
click at [679, 103] on span "Engagement" at bounding box center [688, 98] width 35 height 10
select select "1m"
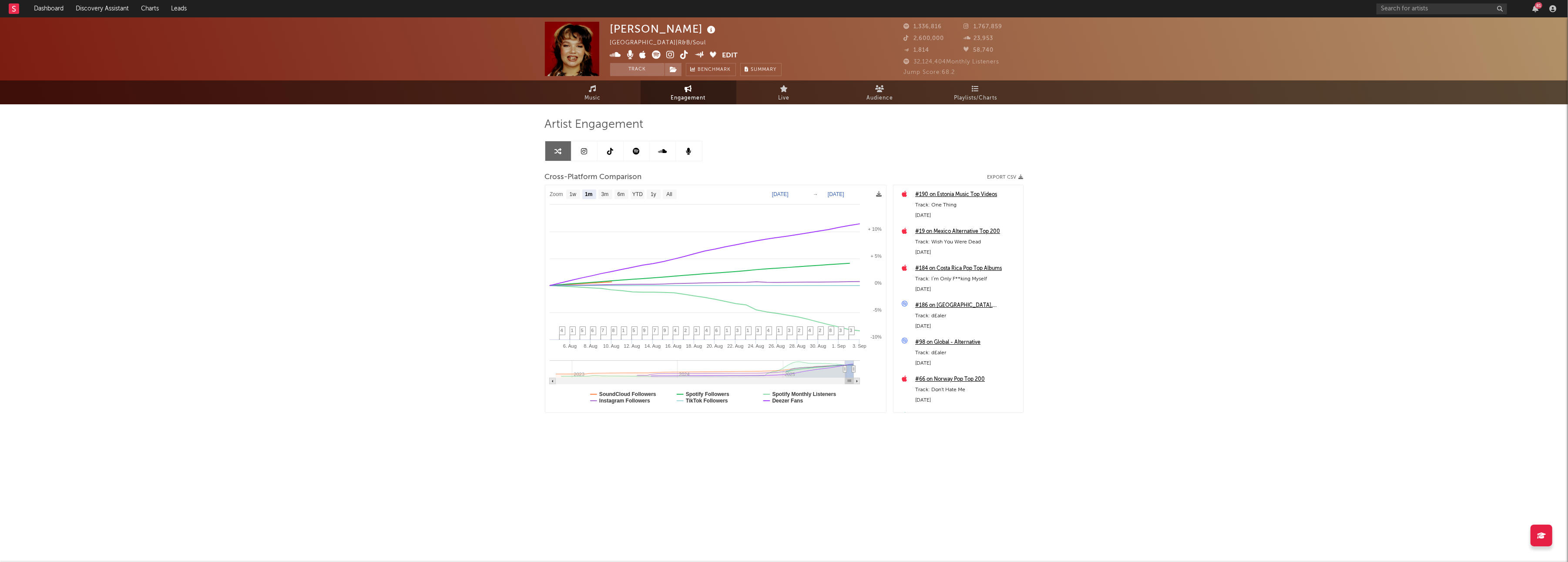
click at [611, 153] on icon at bounding box center [610, 151] width 6 height 7
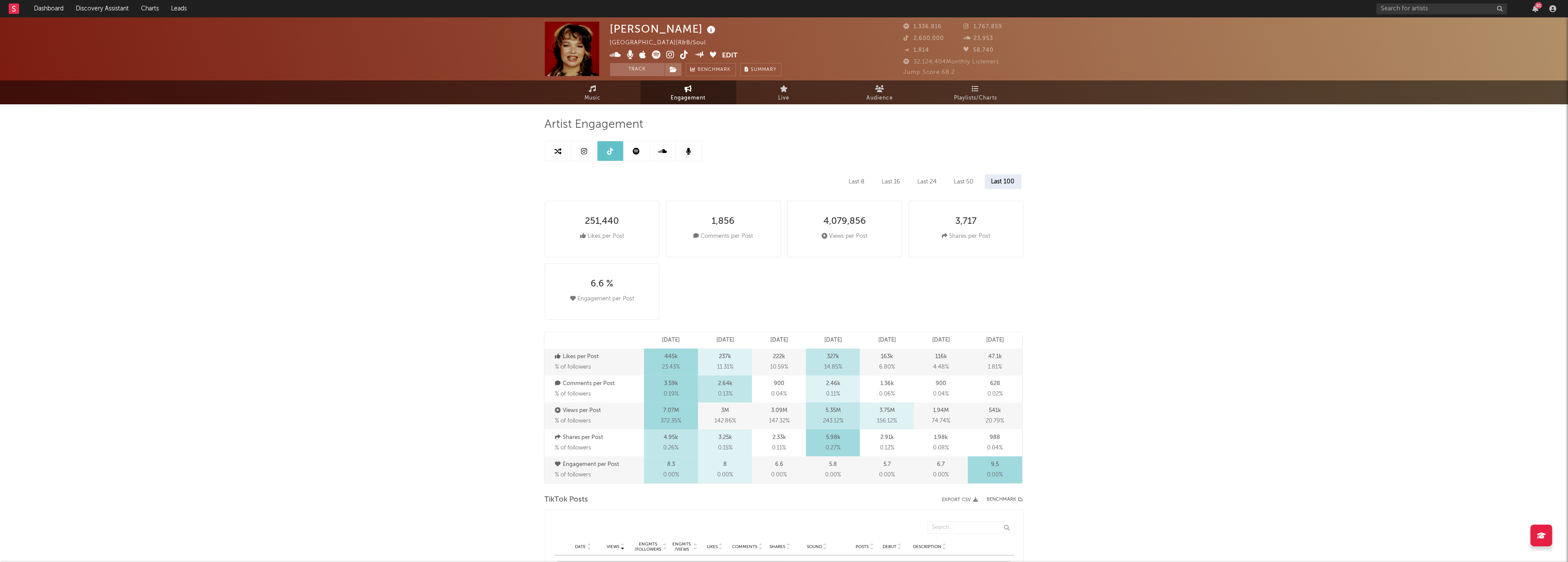
select select "6m"
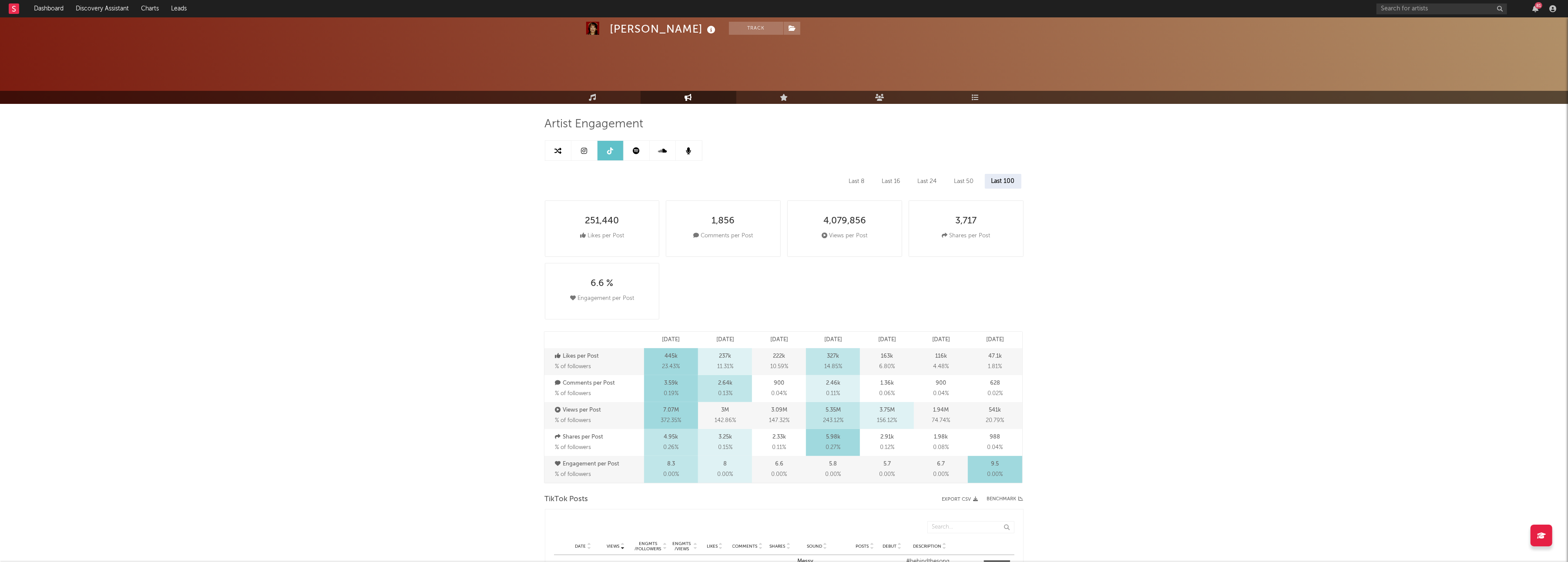
scroll to position [213, 0]
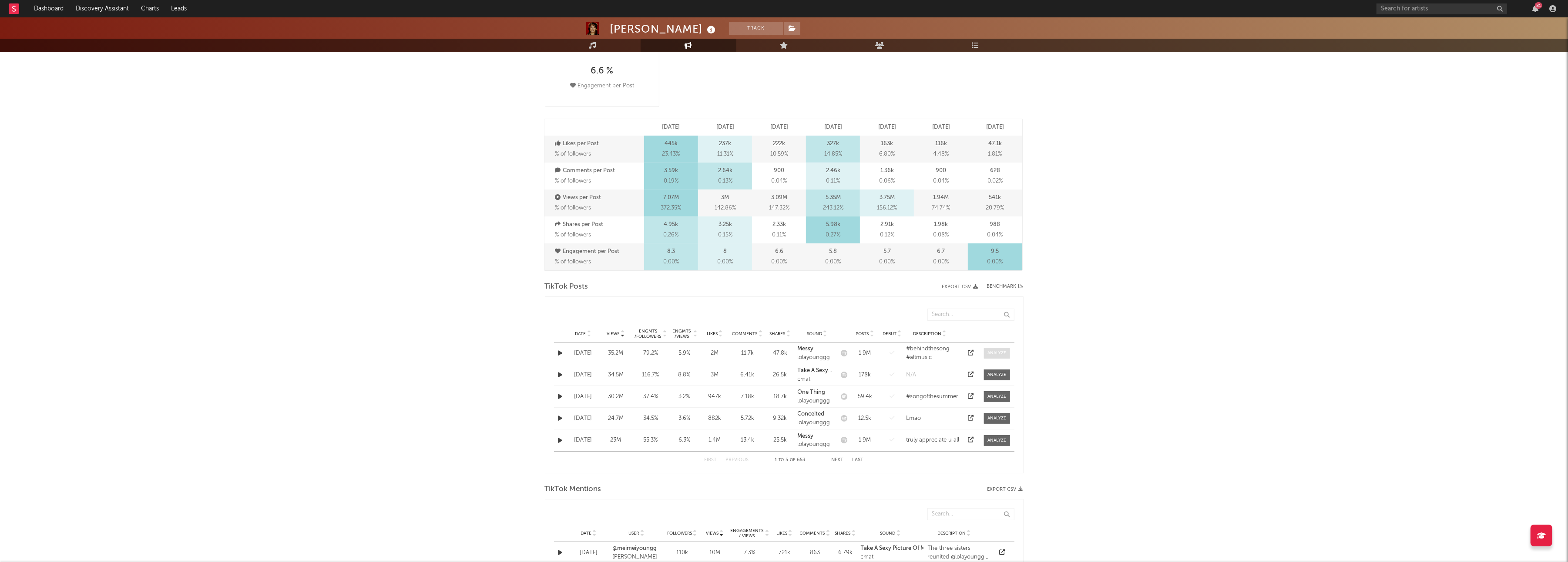
click at [989, 353] on div at bounding box center [996, 353] width 19 height 7
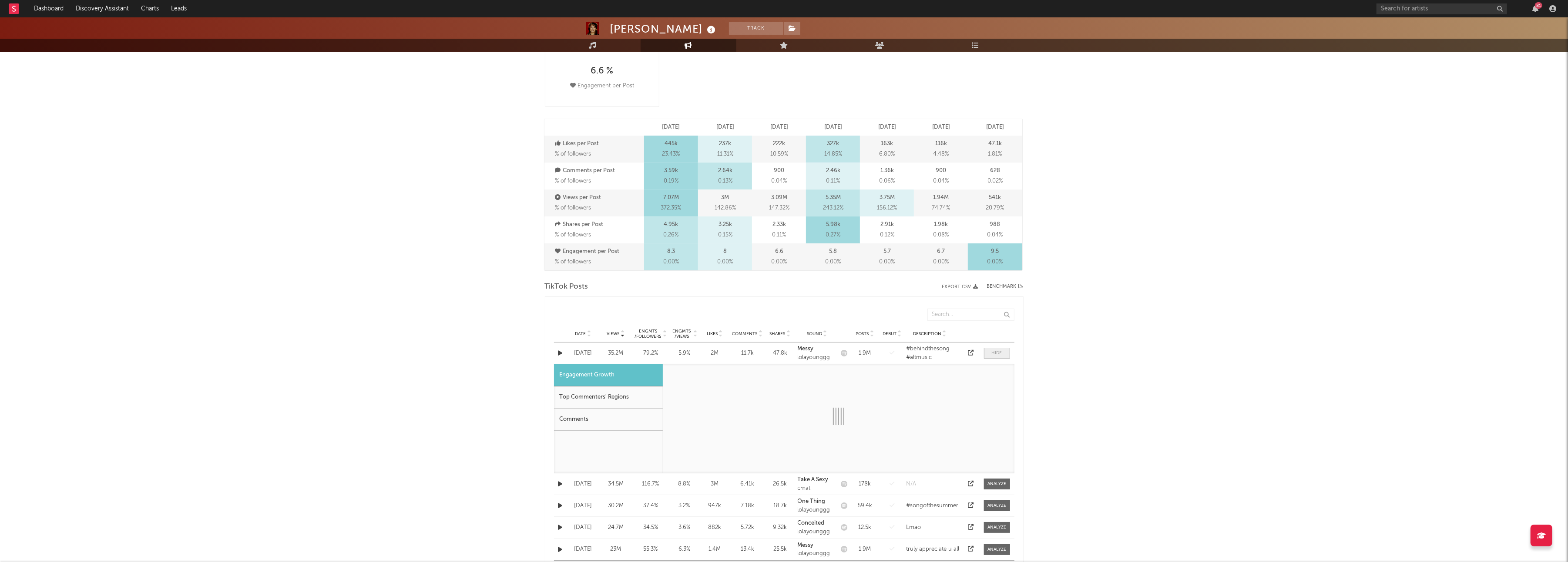
select select "1m"
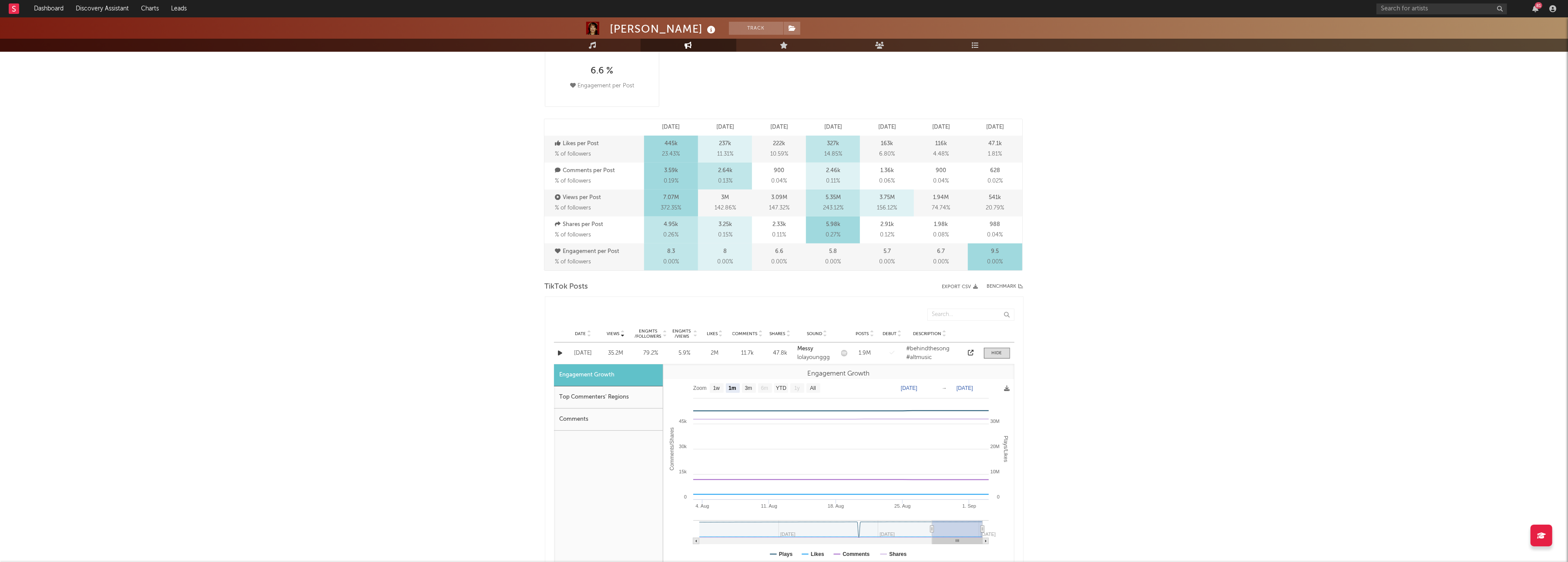
drag, startPoint x: 987, startPoint y: 353, endPoint x: 975, endPoint y: 353, distance: 12.0
click at [987, 353] on span at bounding box center [997, 353] width 26 height 11
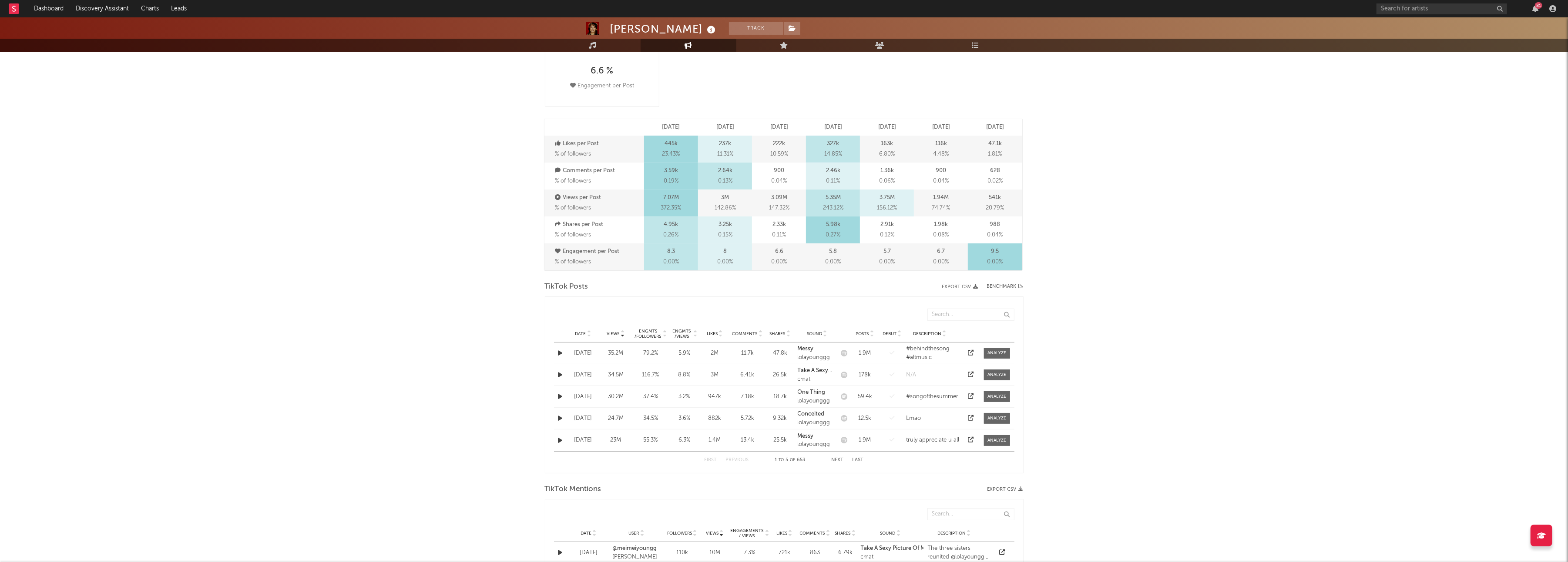
click at [970, 353] on icon at bounding box center [970, 353] width 5 height 5
click at [972, 286] on button "Export CSV" at bounding box center [960, 287] width 36 height 5
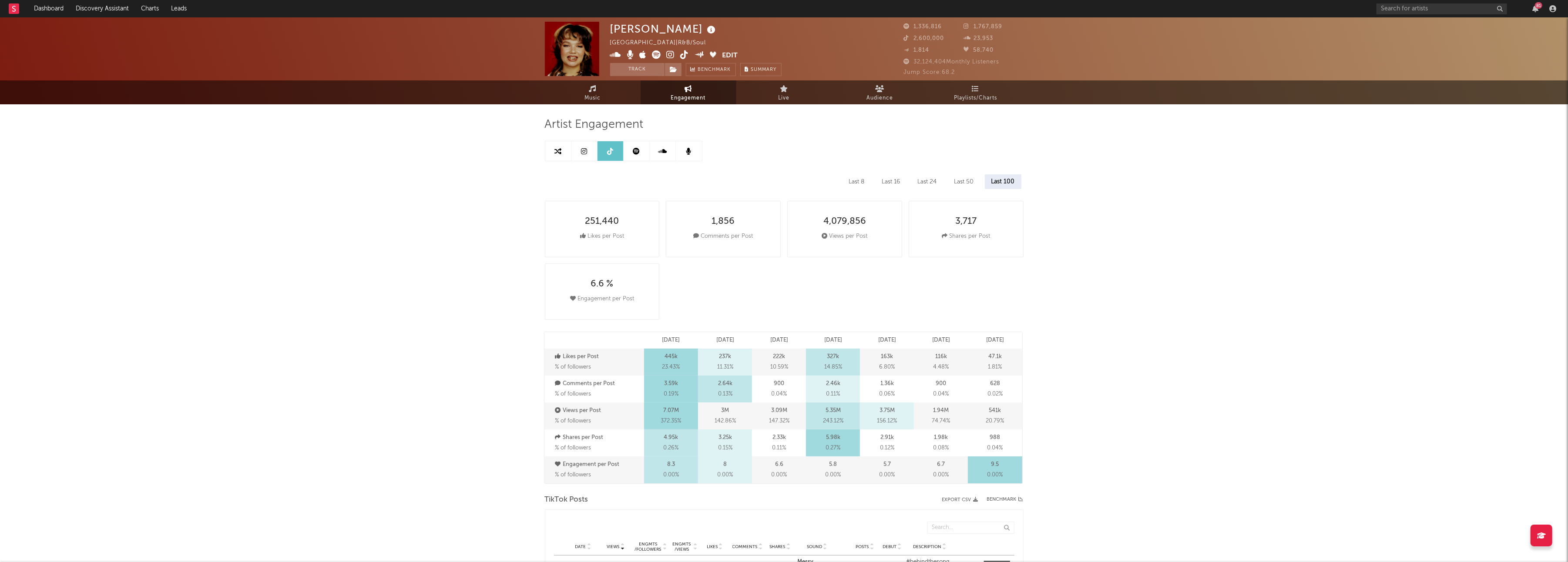
click at [584, 150] on icon at bounding box center [584, 151] width 6 height 7
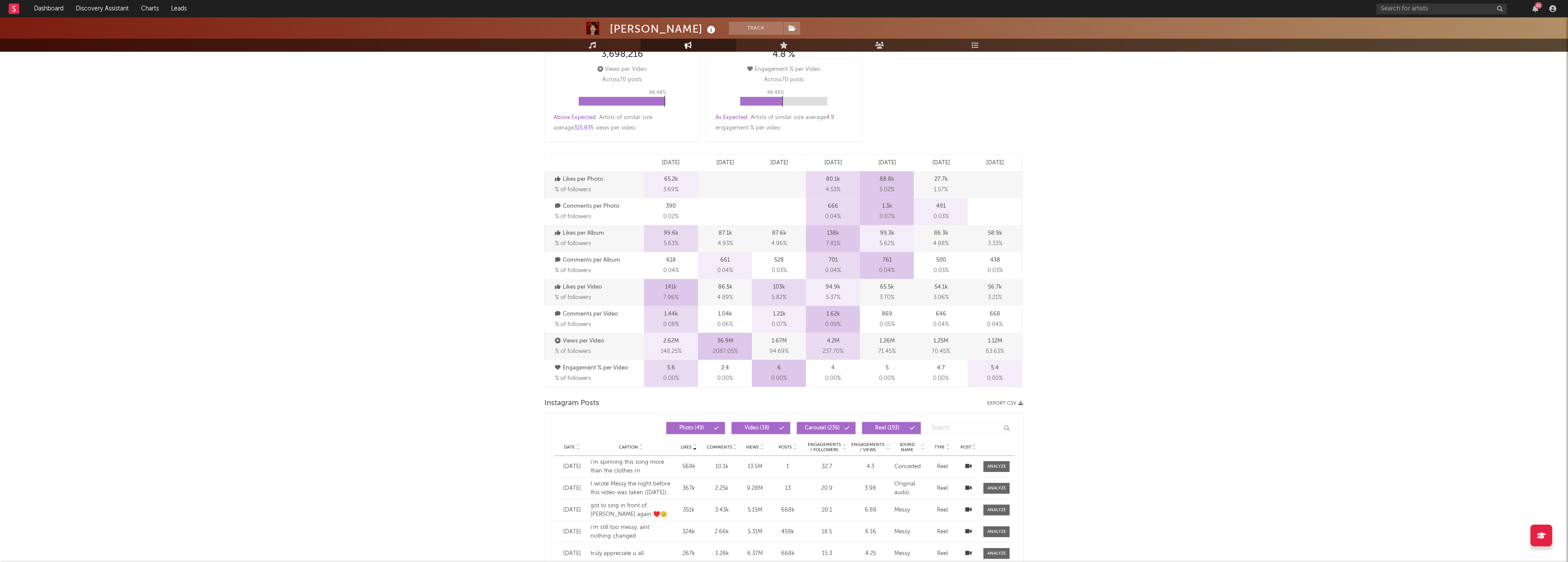
select select "6m"
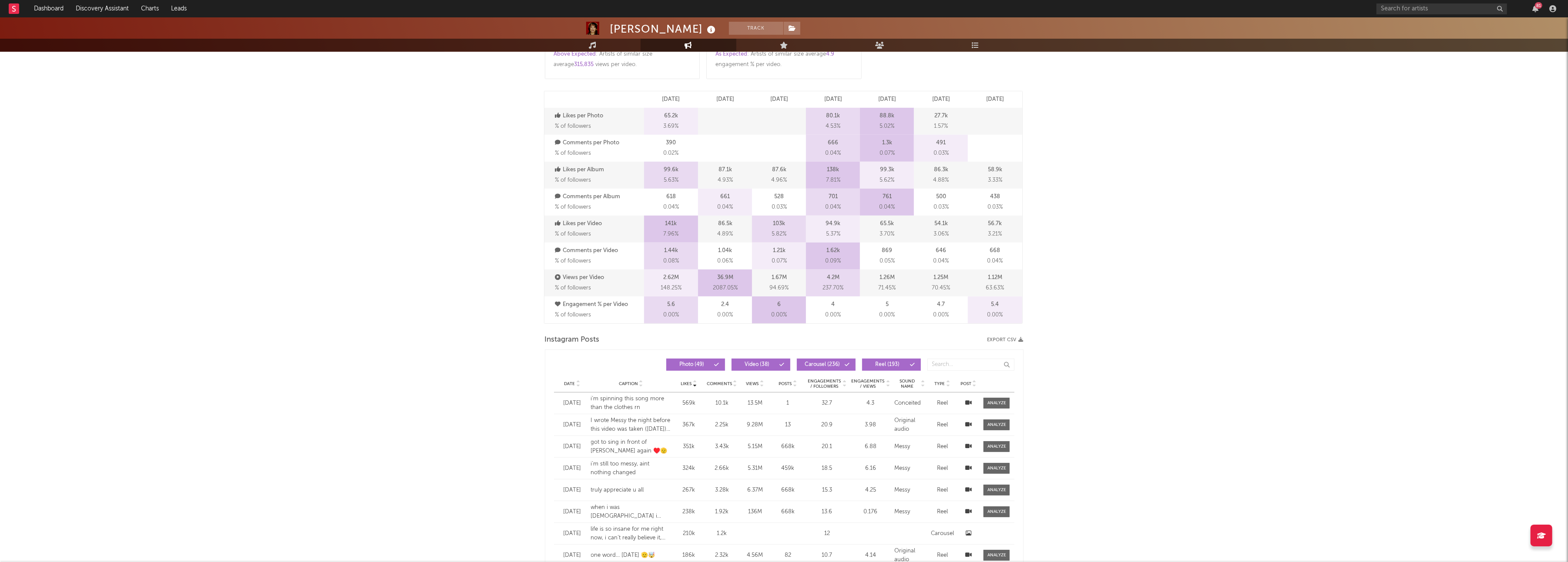
scroll to position [515, 0]
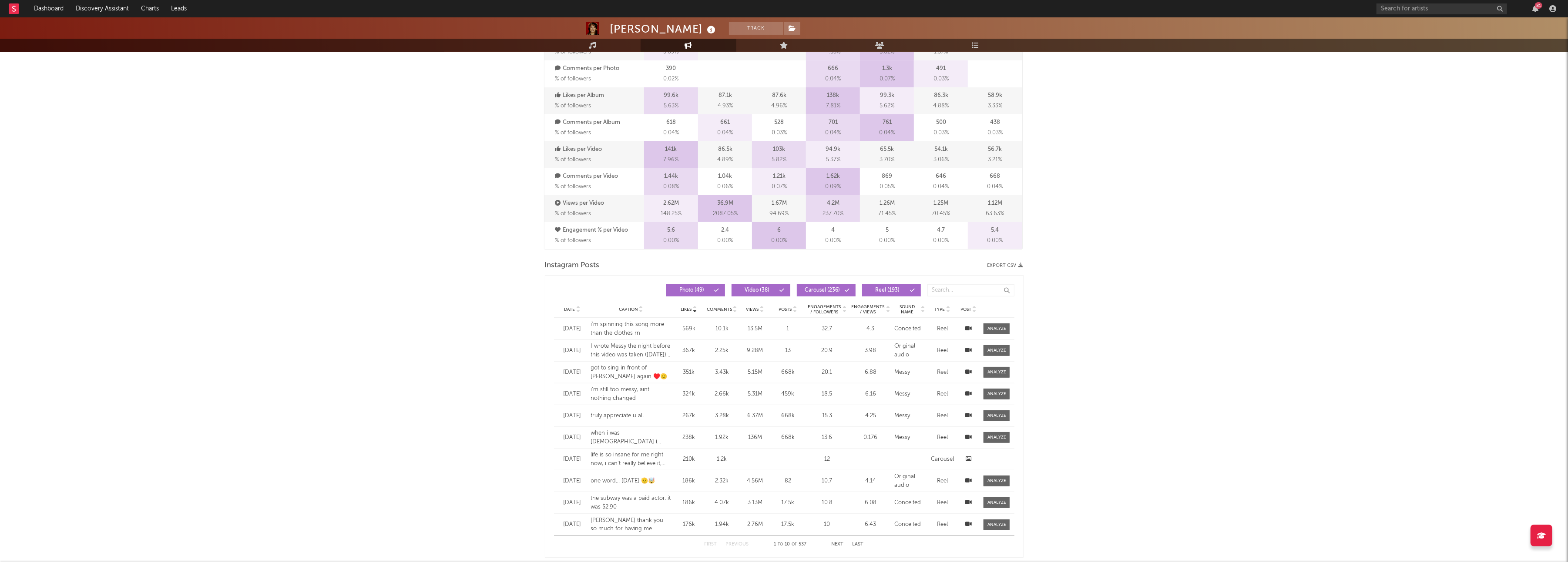
click at [621, 331] on div "i’m spinning this song more than the clothes rn" at bounding box center [631, 329] width 80 height 17
click at [621, 327] on div "i’m spinning this song more than the clothes rn" at bounding box center [631, 329] width 80 height 17
click at [962, 326] on div at bounding box center [968, 329] width 18 height 9
click at [969, 327] on icon at bounding box center [968, 328] width 7 height 5
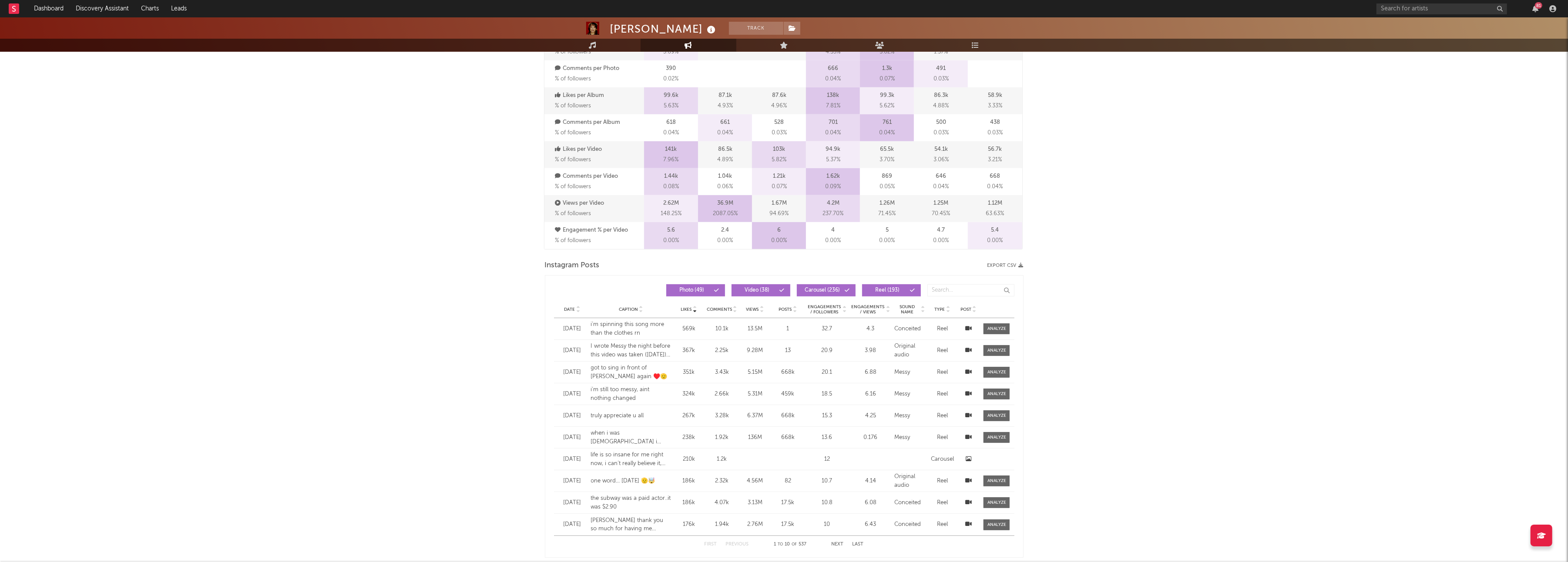
click at [969, 327] on icon at bounding box center [968, 328] width 7 height 5
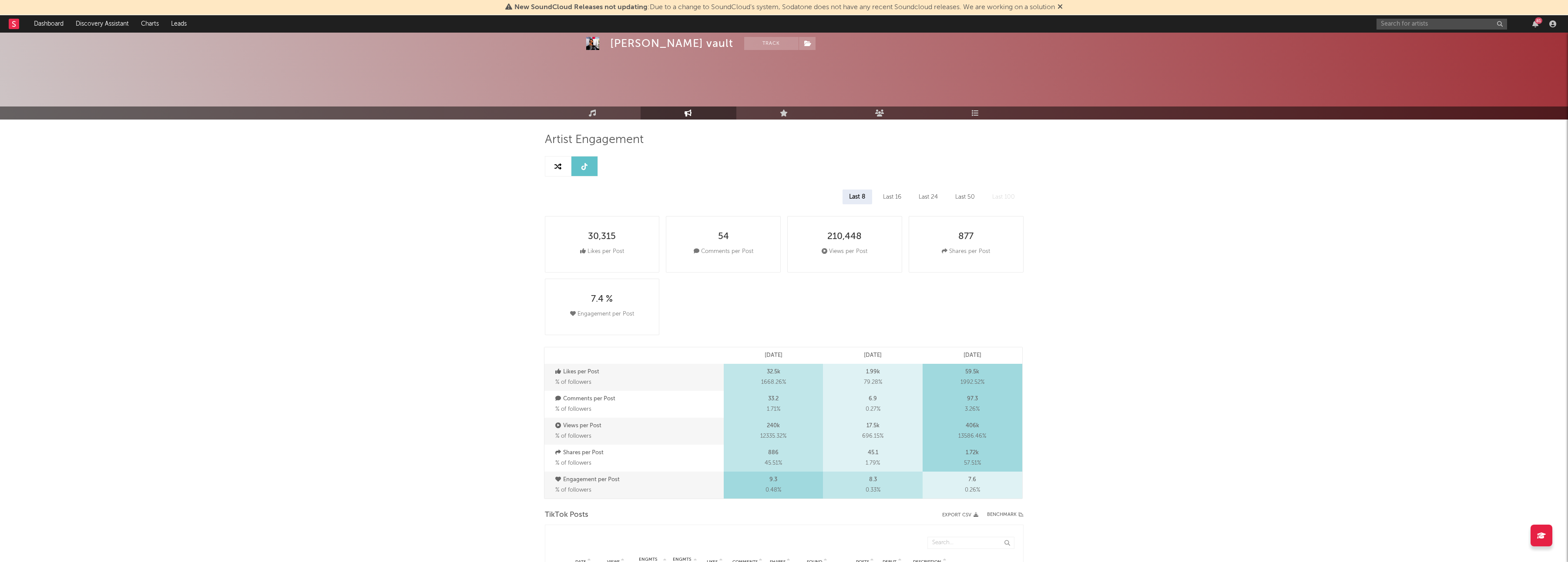
select select "1w"
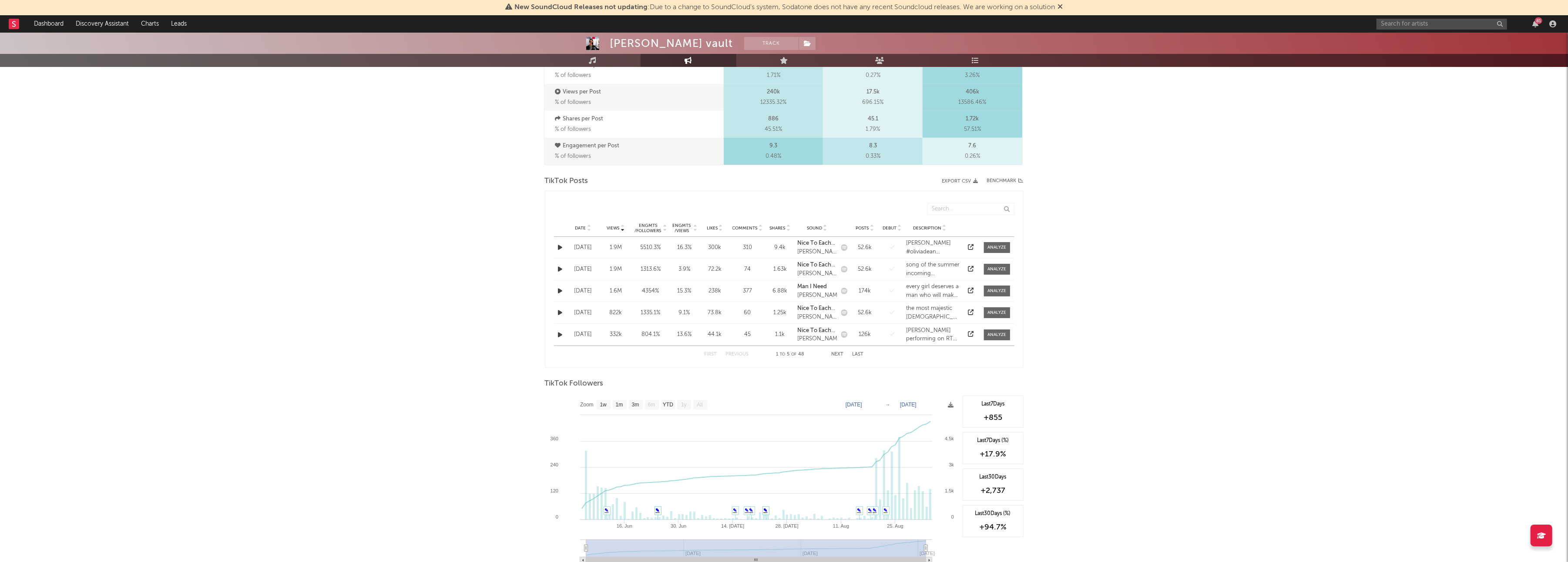
scroll to position [334, 0]
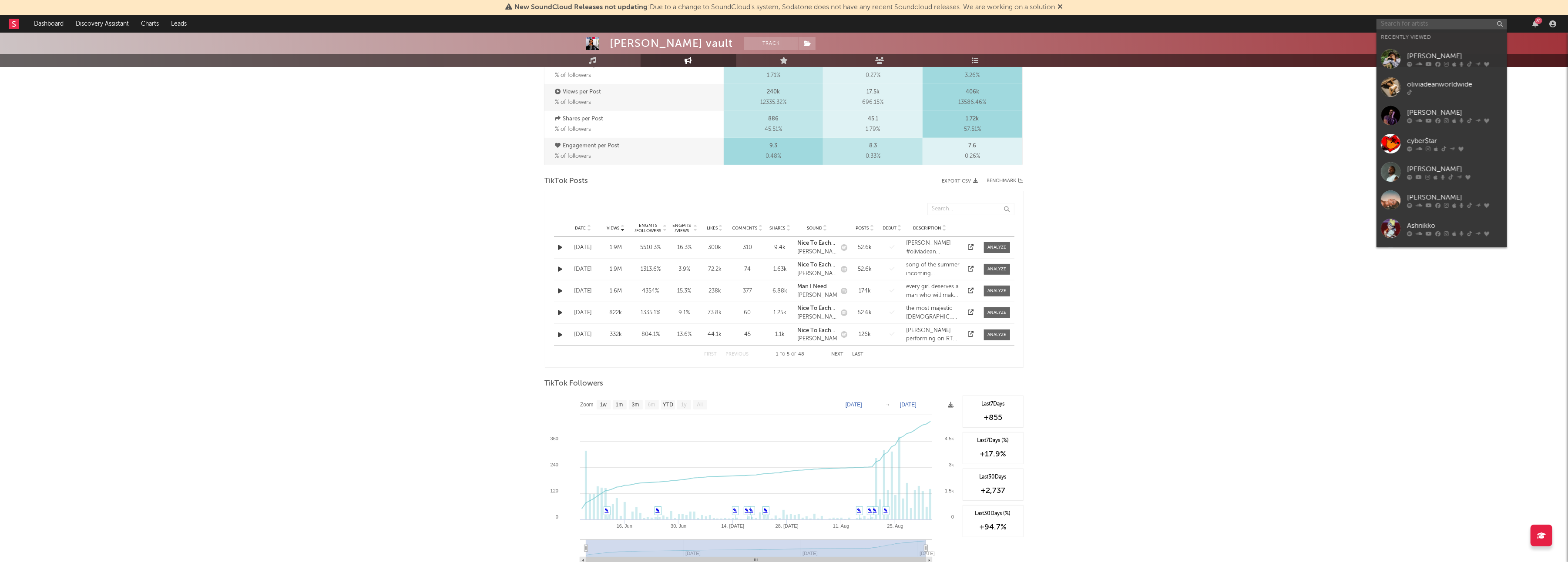
click at [1447, 19] on input "text" at bounding box center [1441, 24] width 130 height 11
type input "ROSSI"
click at [1427, 34] on link "Rossi." at bounding box center [1441, 44] width 130 height 28
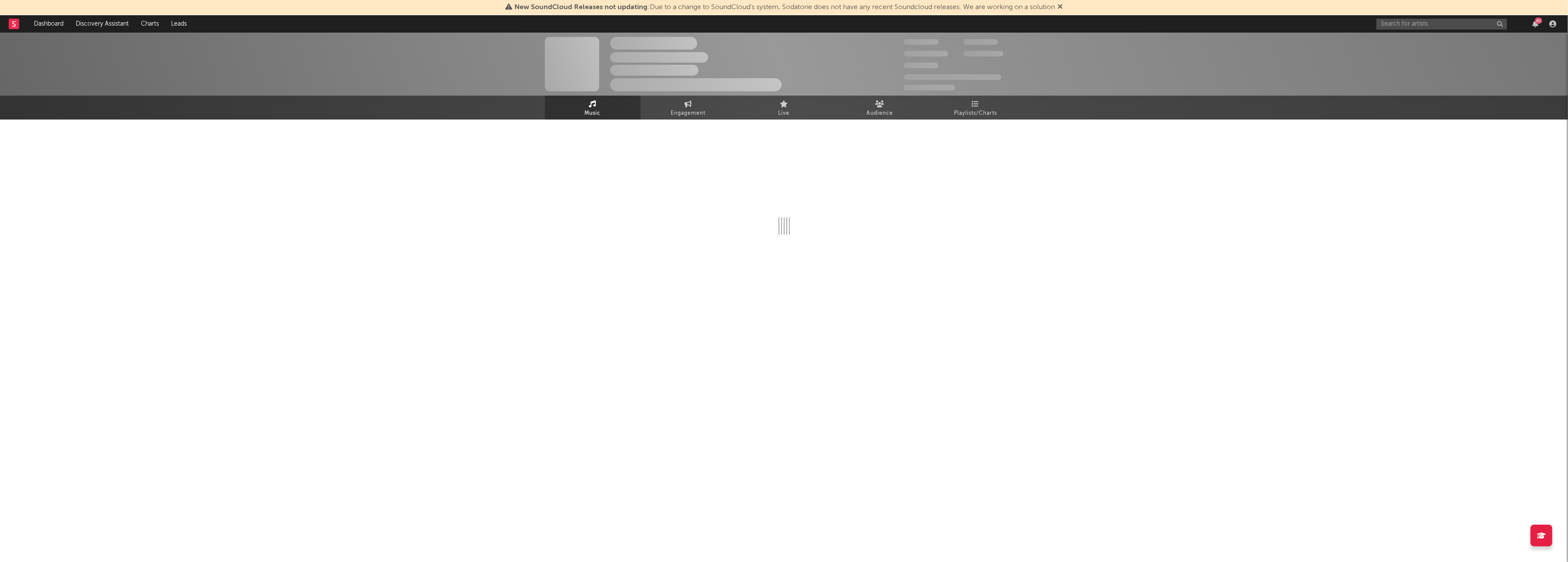
select select "6m"
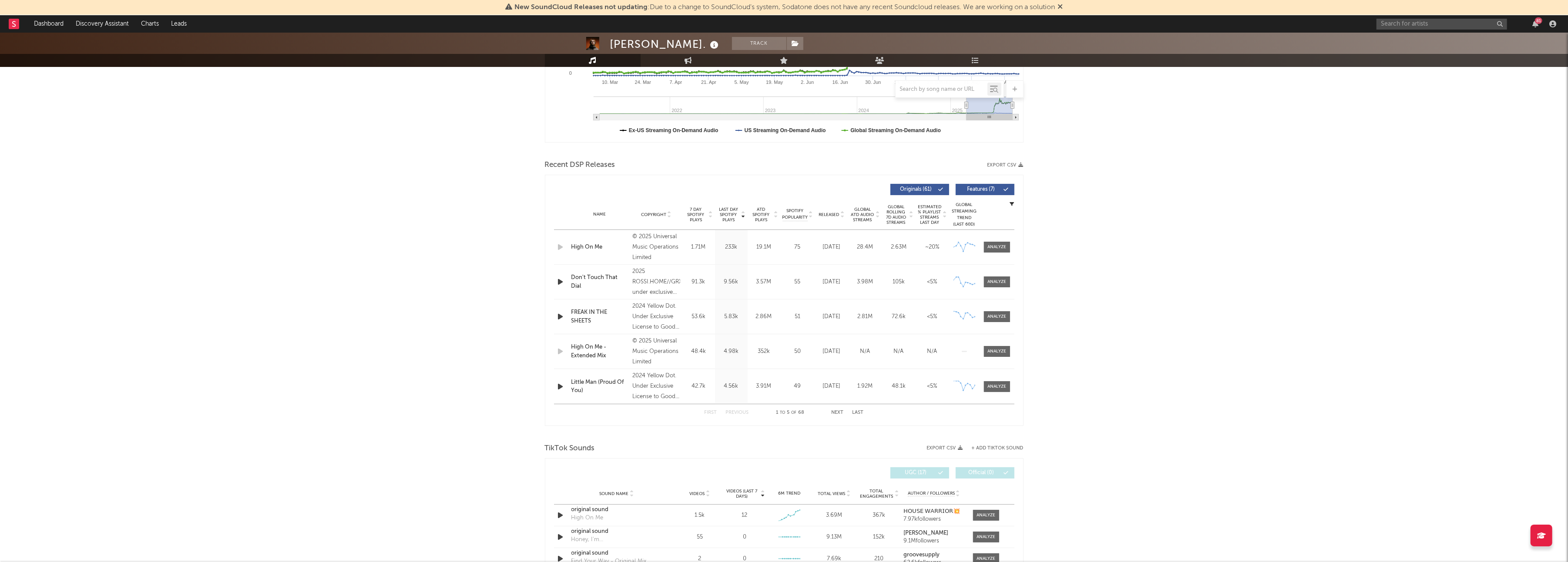
scroll to position [339, 0]
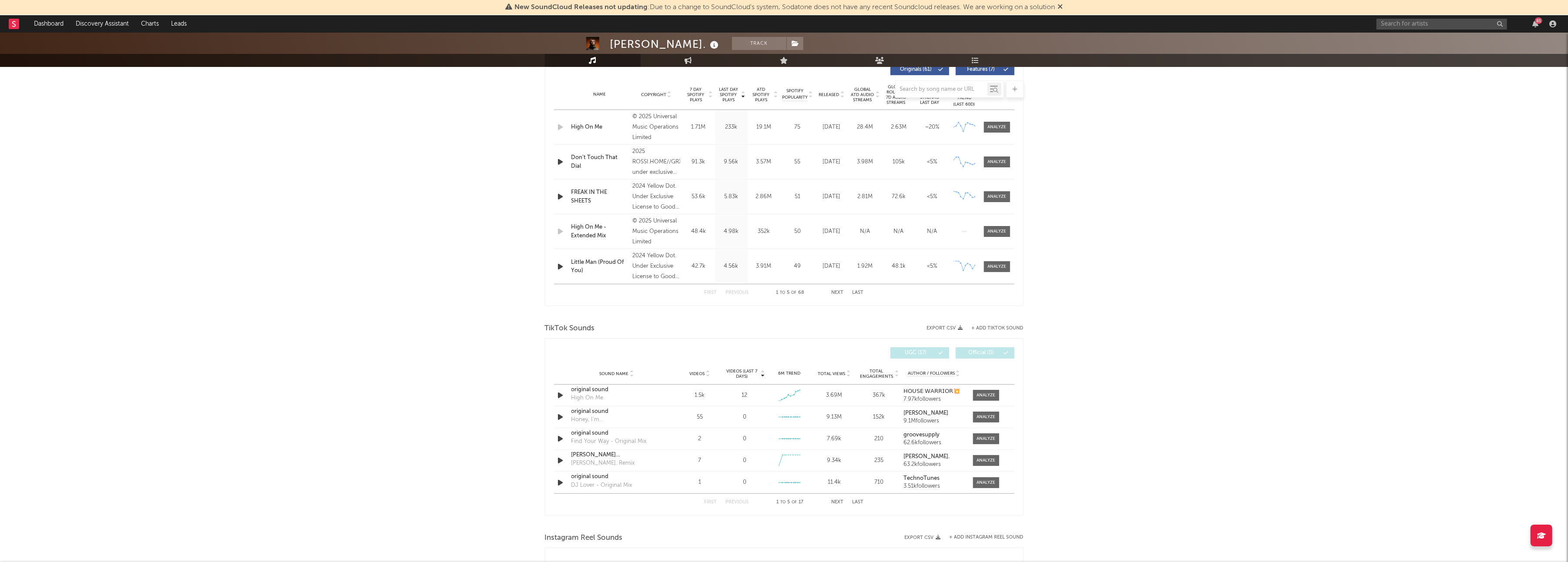
click at [701, 372] on span "Videos" at bounding box center [697, 374] width 15 height 5
click at [979, 396] on div at bounding box center [985, 395] width 19 height 7
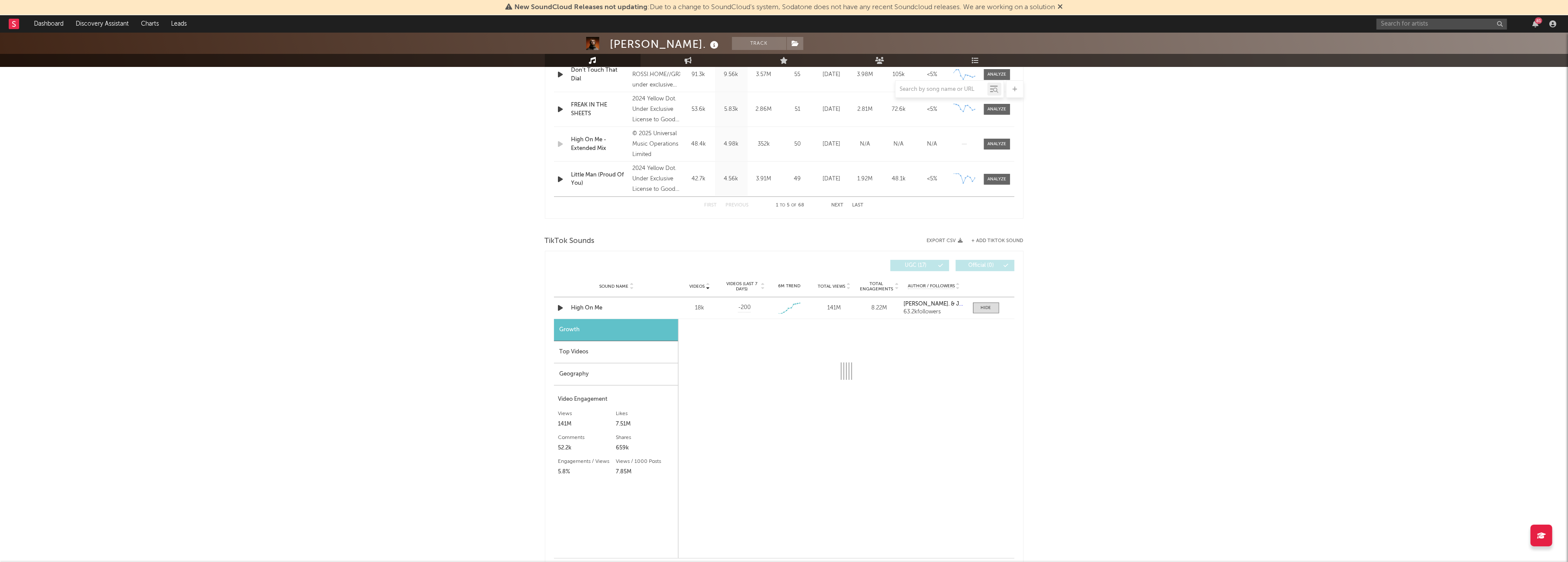
scroll to position [437, 0]
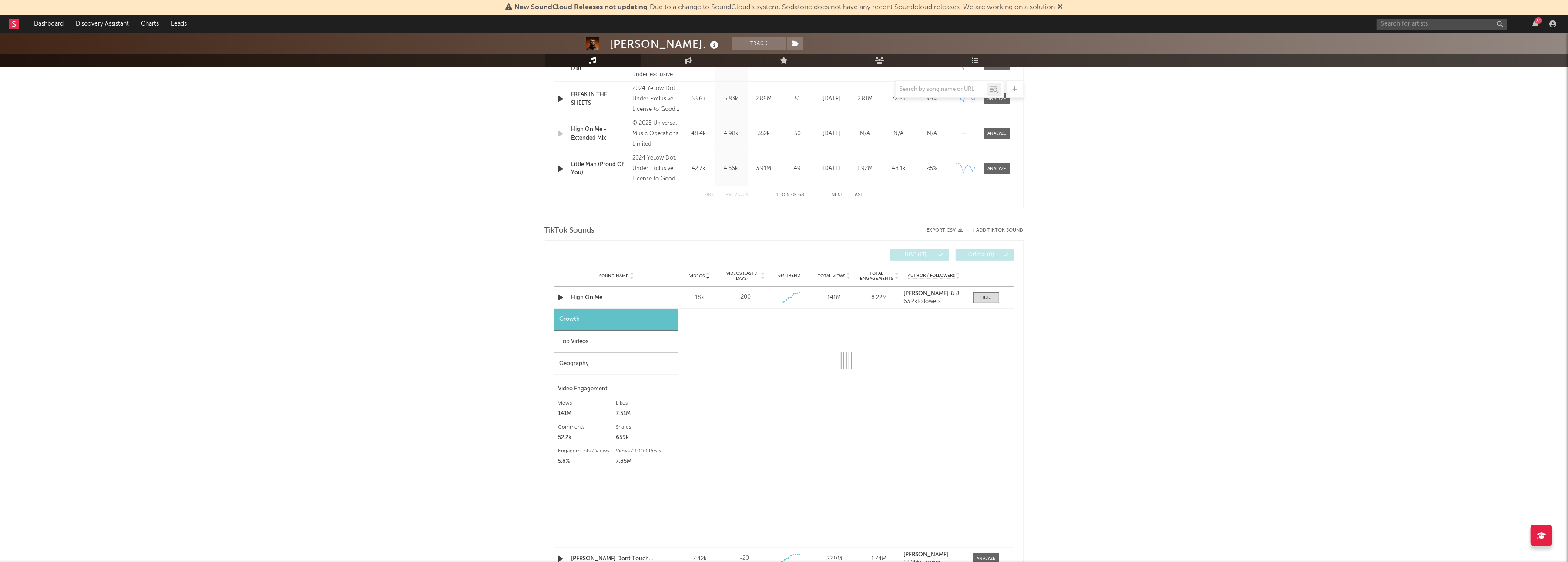
select select "1w"
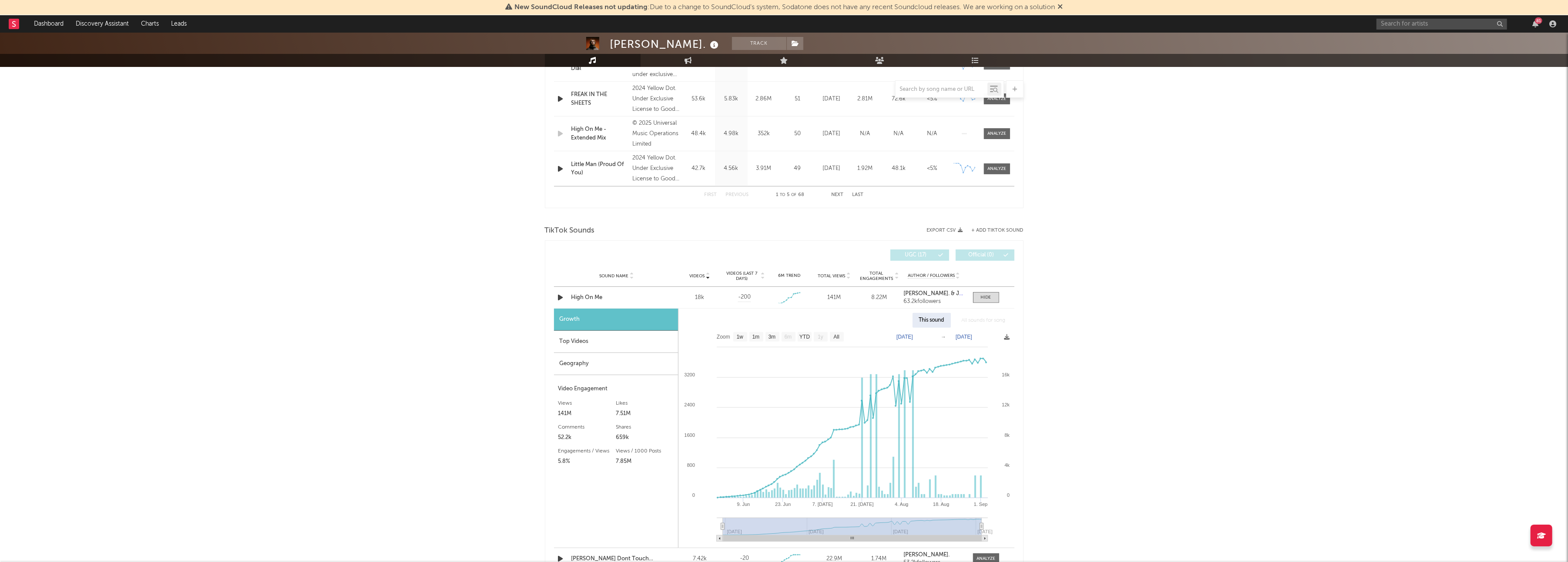
click at [617, 340] on div "Top Videos" at bounding box center [616, 342] width 124 height 22
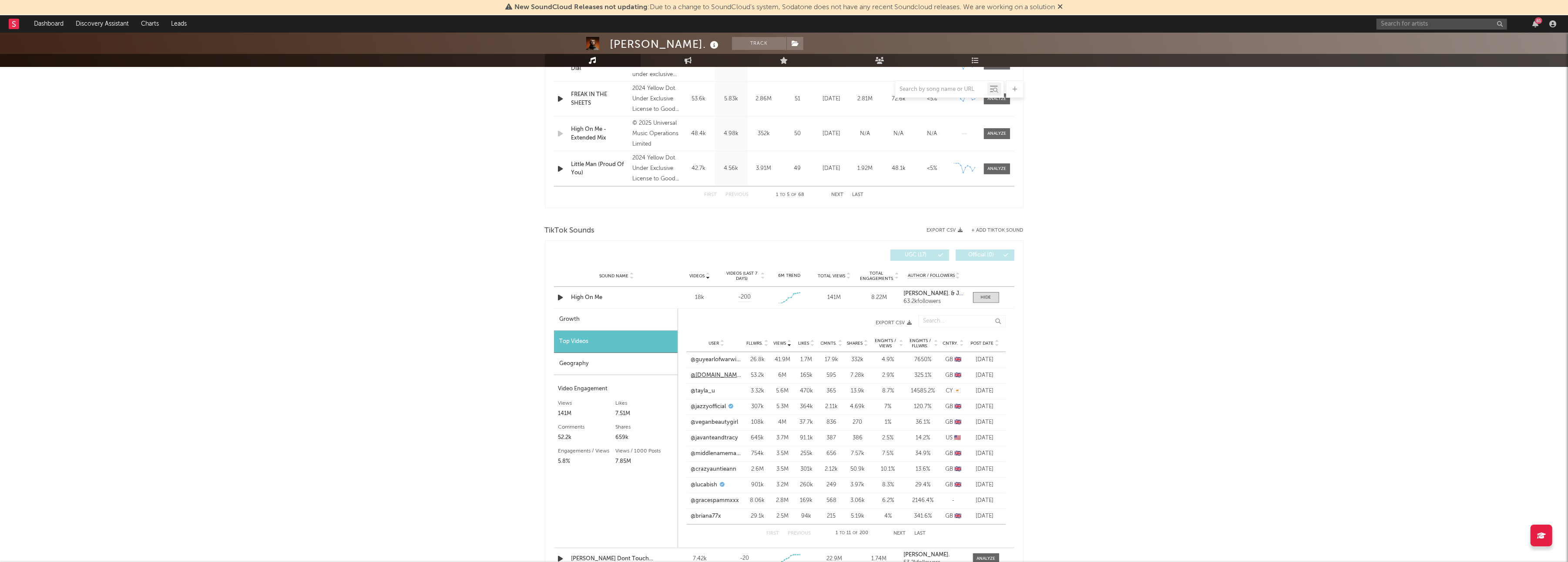
click at [708, 374] on link "@rossi.dj_" at bounding box center [716, 376] width 51 height 9
click at [721, 407] on link "@jazzyofficial" at bounding box center [709, 407] width 35 height 9
